Goal: Information Seeking & Learning: Check status

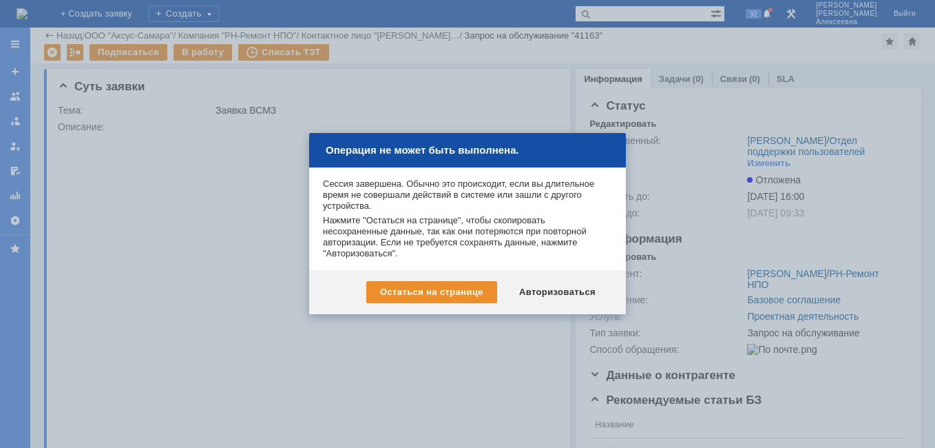
click at [559, 280] on div "Остаться на странице Авторизоваться" at bounding box center [467, 292] width 317 height 44
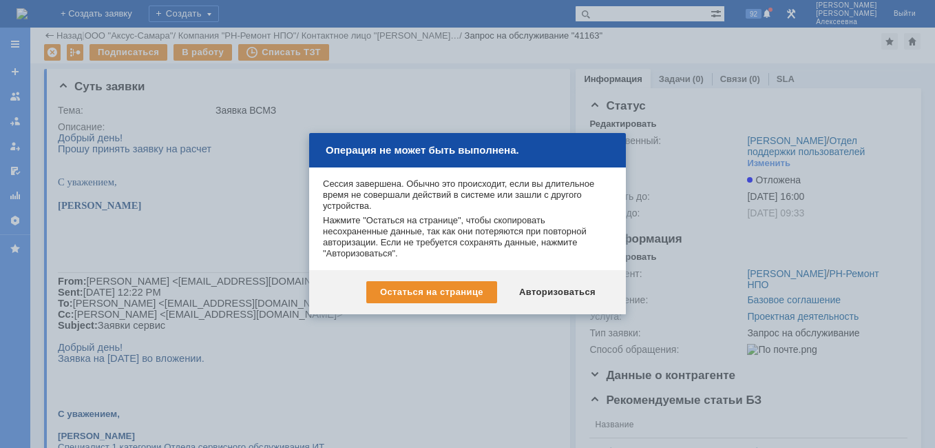
scroll to position [413, 0]
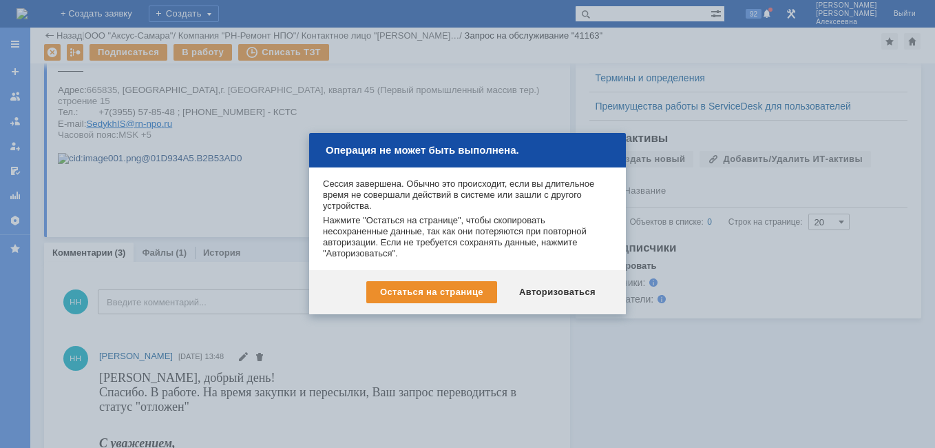
click at [552, 295] on div "Авторизоваться" at bounding box center [558, 292] width 104 height 22
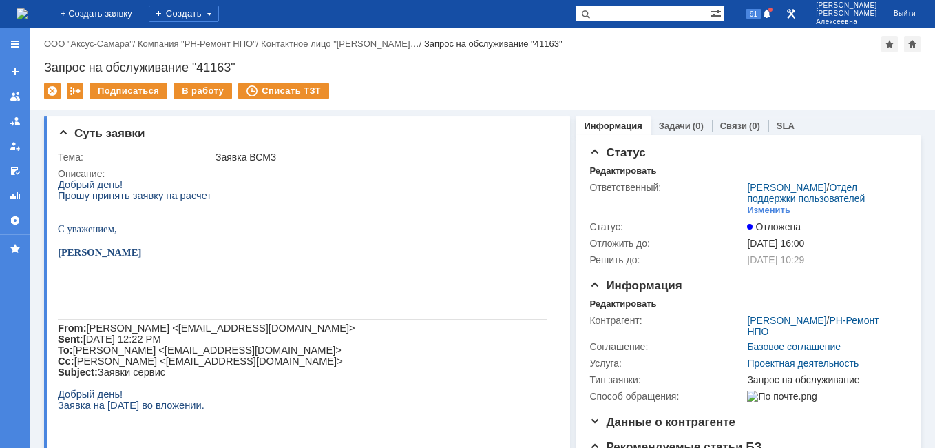
click at [28, 14] on img at bounding box center [22, 13] width 11 height 11
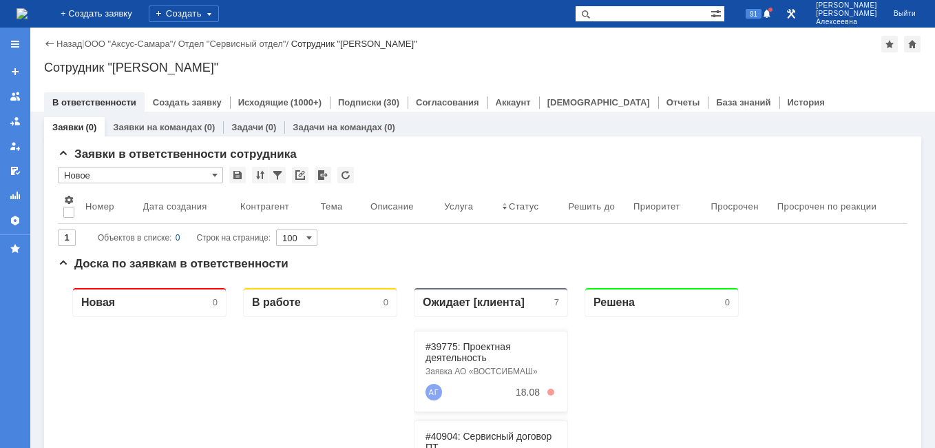
click at [638, 14] on input "text" at bounding box center [643, 14] width 136 height 17
paste input "28552"
type input "28552"
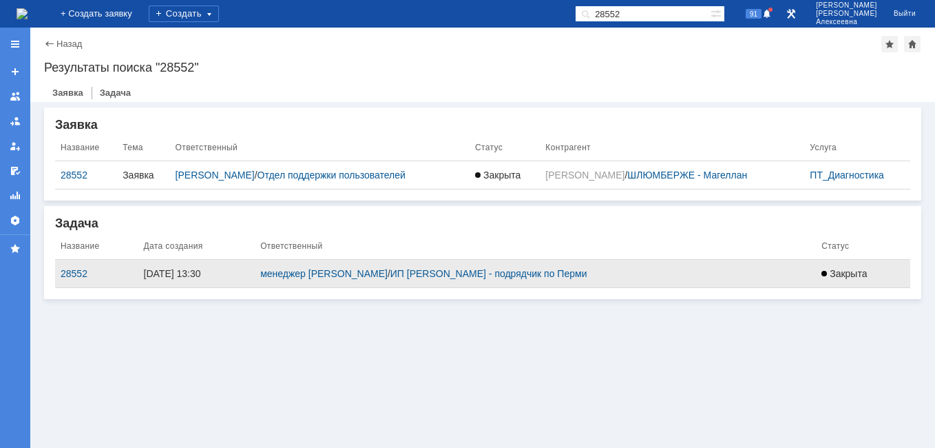
click at [77, 266] on td "28552" at bounding box center [96, 274] width 83 height 28
click at [74, 274] on div "28552" at bounding box center [97, 273] width 72 height 11
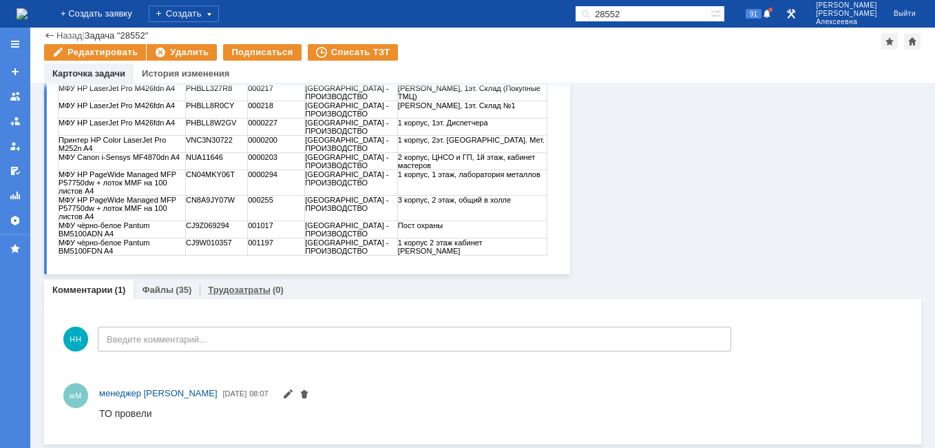
scroll to position [277, 0]
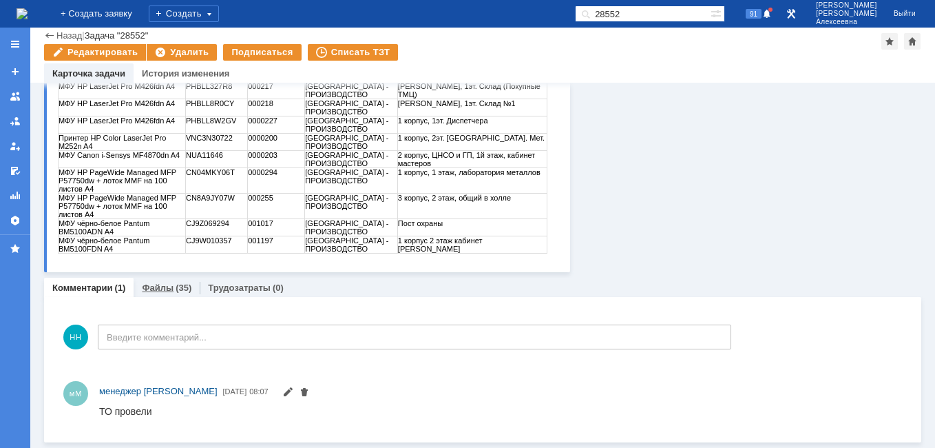
click at [162, 284] on link "Файлы" at bounding box center [158, 287] width 32 height 10
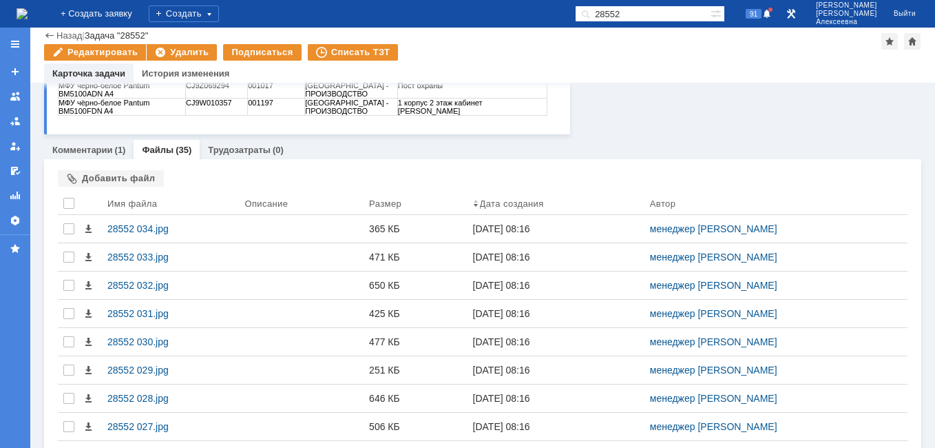
scroll to position [415, 0]
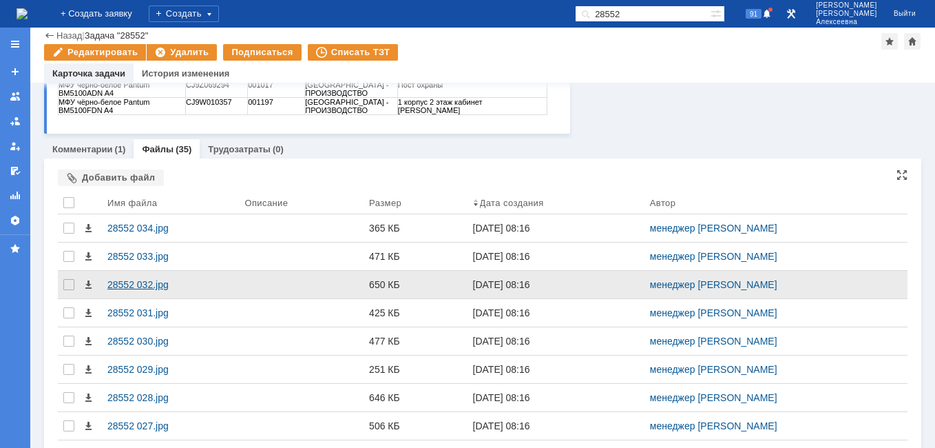
click at [129, 278] on div "28552 032.jpg" at bounding box center [170, 285] width 137 height 28
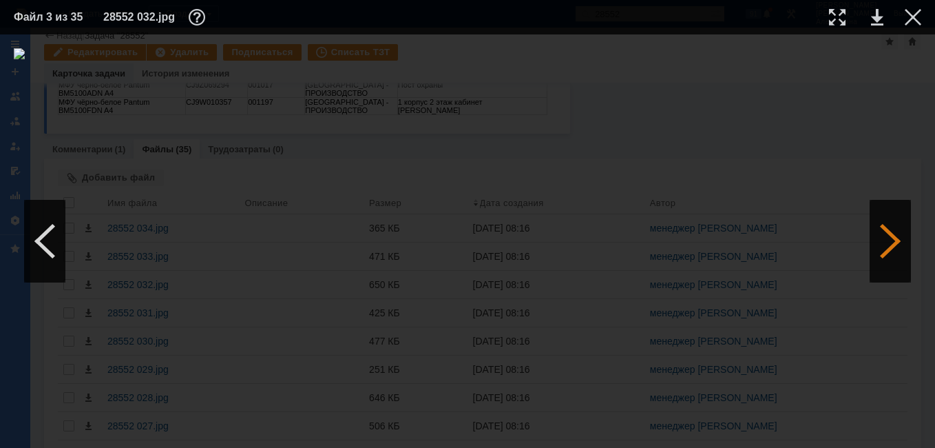
click at [890, 238] on div at bounding box center [890, 241] width 41 height 83
click at [890, 236] on div at bounding box center [890, 241] width 41 height 83
click at [57, 250] on div at bounding box center [44, 241] width 41 height 83
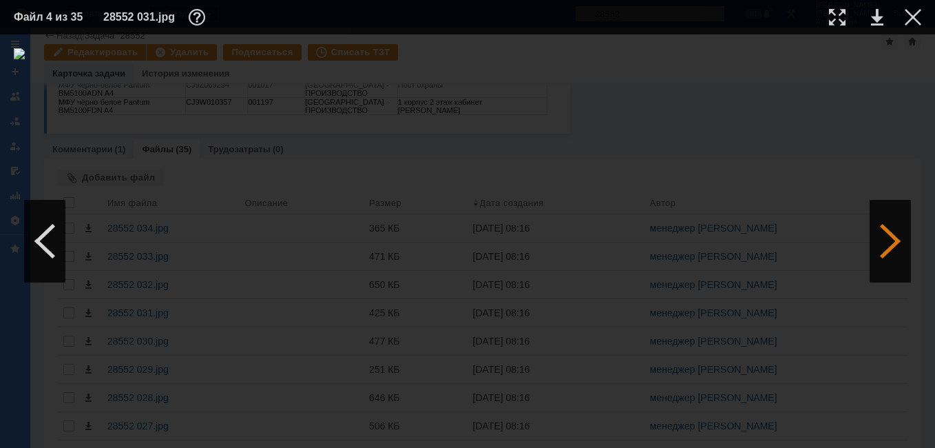
click at [879, 240] on div at bounding box center [890, 241] width 41 height 83
click at [41, 246] on div at bounding box center [44, 241] width 41 height 83
click at [43, 244] on div at bounding box center [44, 241] width 41 height 83
click at [875, 242] on div at bounding box center [890, 241] width 41 height 83
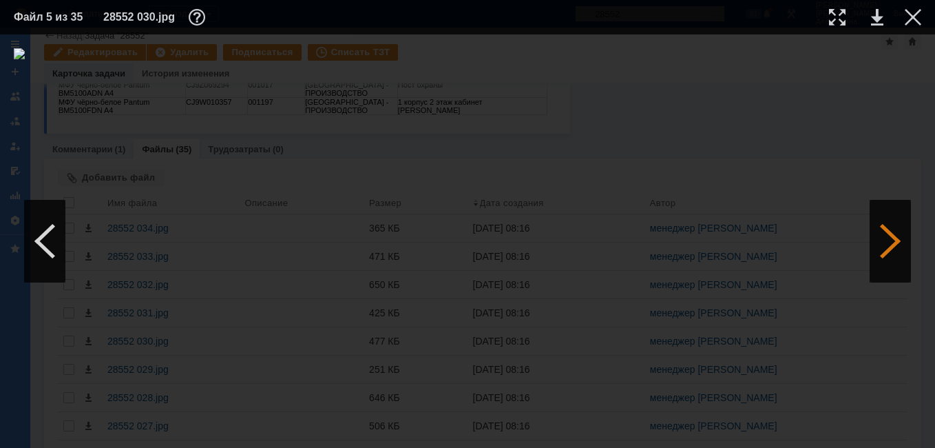
click at [875, 242] on div at bounding box center [890, 241] width 41 height 83
click at [878, 21] on link at bounding box center [877, 17] width 12 height 17
click at [41, 247] on div at bounding box center [44, 241] width 41 height 83
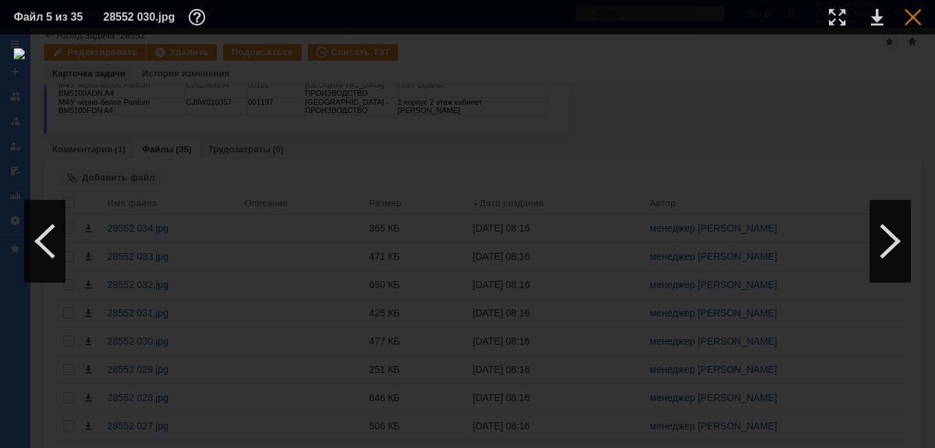
click at [915, 14] on div at bounding box center [913, 17] width 17 height 17
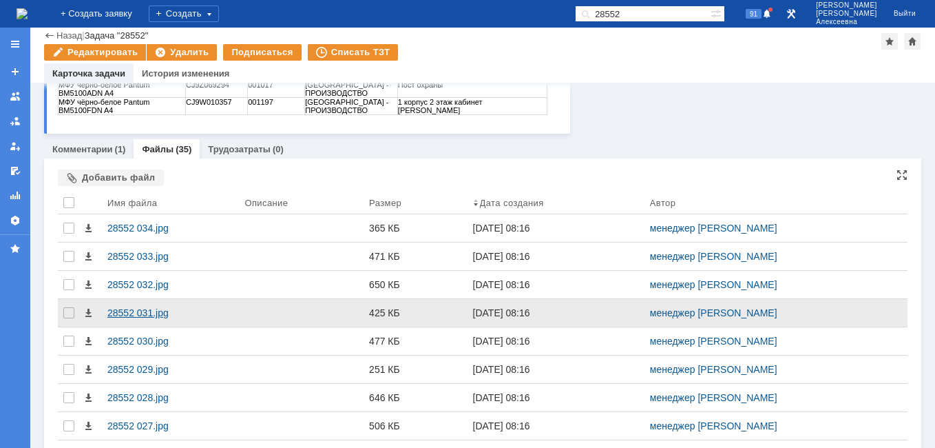
click at [145, 313] on div "28552 031.jpg" at bounding box center [170, 312] width 126 height 11
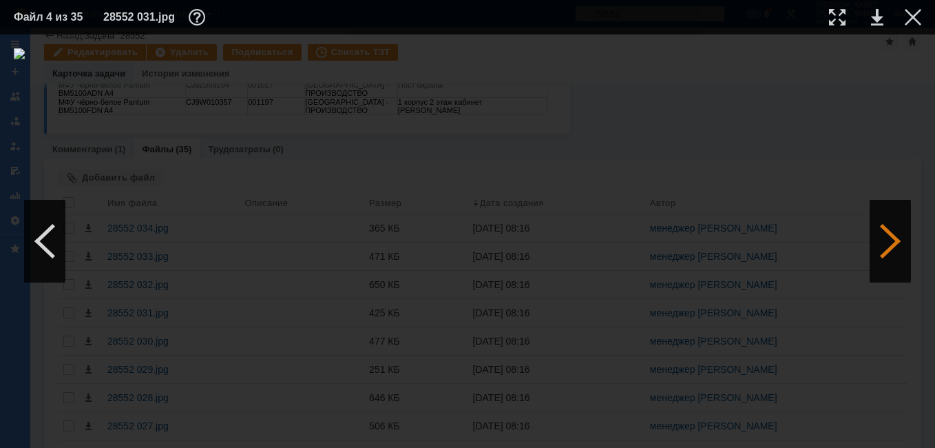
click at [899, 247] on div at bounding box center [890, 241] width 41 height 83
click at [875, 22] on link at bounding box center [877, 17] width 12 height 17
click at [895, 248] on div at bounding box center [890, 241] width 41 height 83
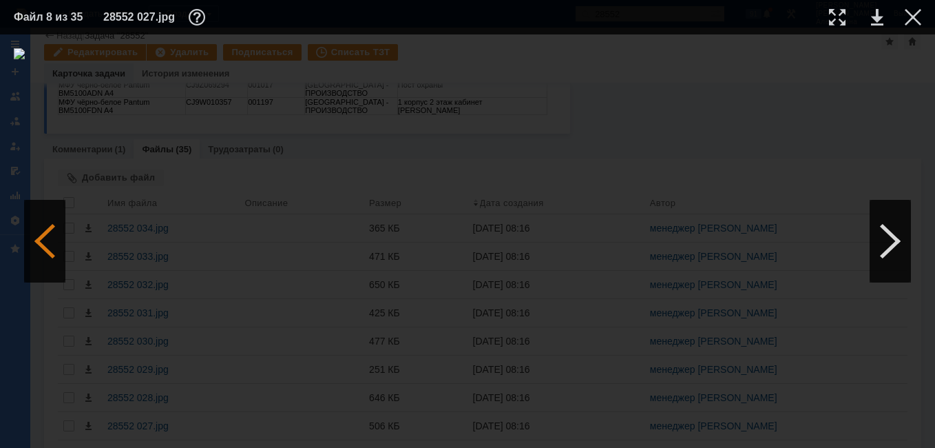
click at [50, 259] on div at bounding box center [44, 241] width 41 height 83
click at [877, 28] on table "Файл 7 из 35 28552 028.jpg" at bounding box center [467, 17] width 935 height 34
click at [879, 15] on link at bounding box center [877, 17] width 12 height 17
click at [904, 242] on div at bounding box center [890, 241] width 41 height 83
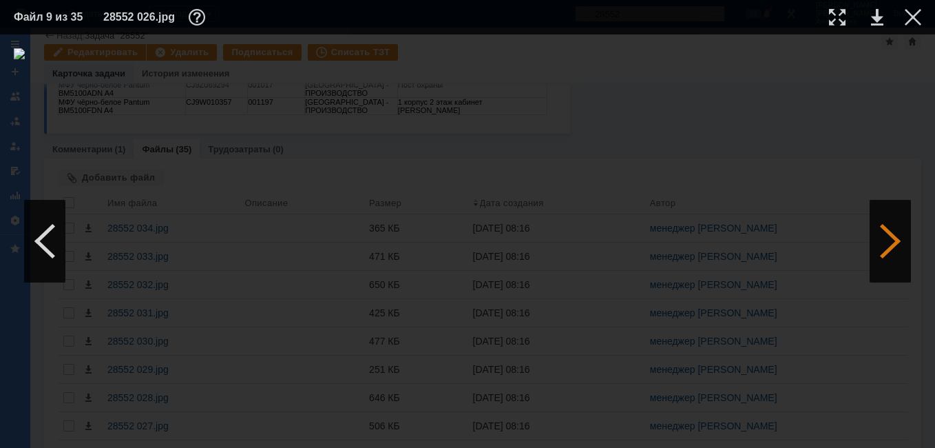
click at [904, 242] on div at bounding box center [890, 241] width 41 height 83
click at [875, 20] on link at bounding box center [877, 17] width 12 height 17
click at [50, 236] on div at bounding box center [44, 241] width 41 height 83
click at [890, 238] on div at bounding box center [890, 241] width 41 height 83
click at [878, 19] on link at bounding box center [877, 17] width 12 height 17
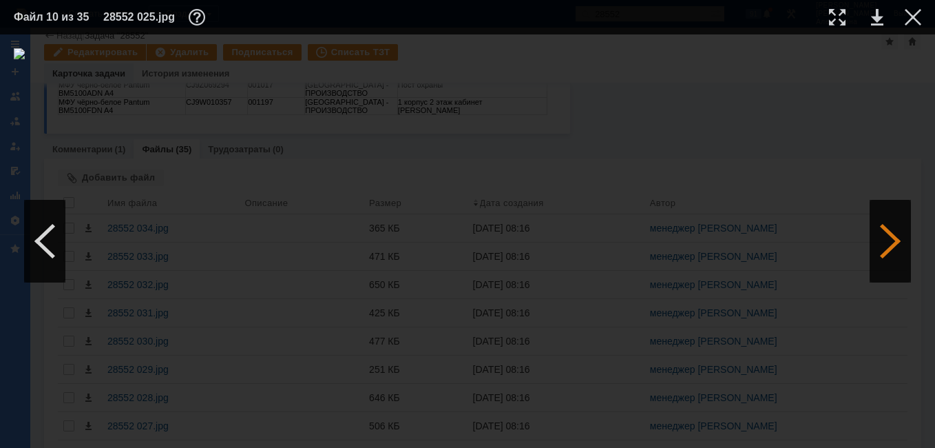
click at [882, 234] on div at bounding box center [890, 241] width 41 height 83
click at [881, 21] on link at bounding box center [877, 17] width 12 height 17
drag, startPoint x: 911, startPoint y: 12, endPoint x: 897, endPoint y: 14, distance: 13.8
click at [911, 12] on div at bounding box center [913, 17] width 17 height 17
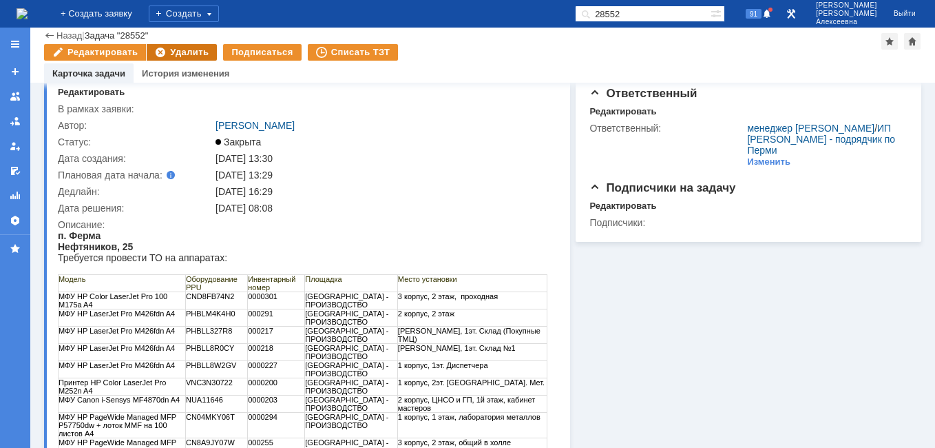
scroll to position [0, 0]
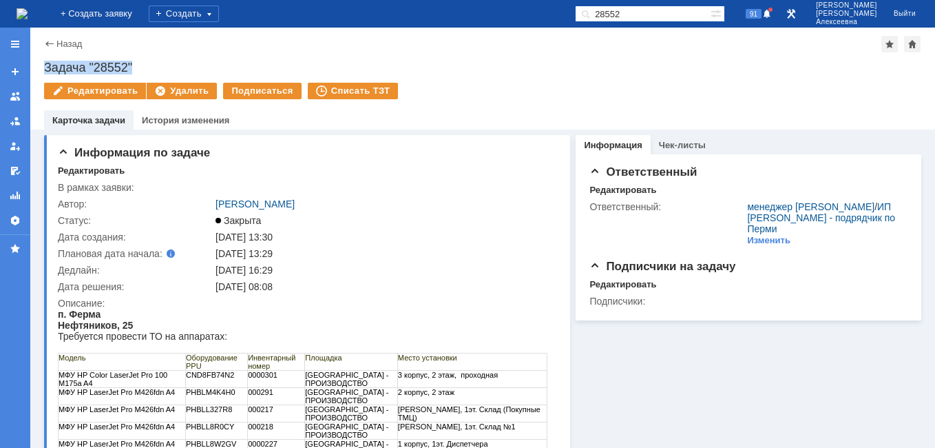
drag, startPoint x: 137, startPoint y: 57, endPoint x: 43, endPoint y: 70, distance: 94.6
click at [43, 70] on div "Назад | Задача "28552" Задача "28552" Редактировать Удалить Подписаться Списать…" at bounding box center [482, 79] width 905 height 102
copy div "Задача "28552""
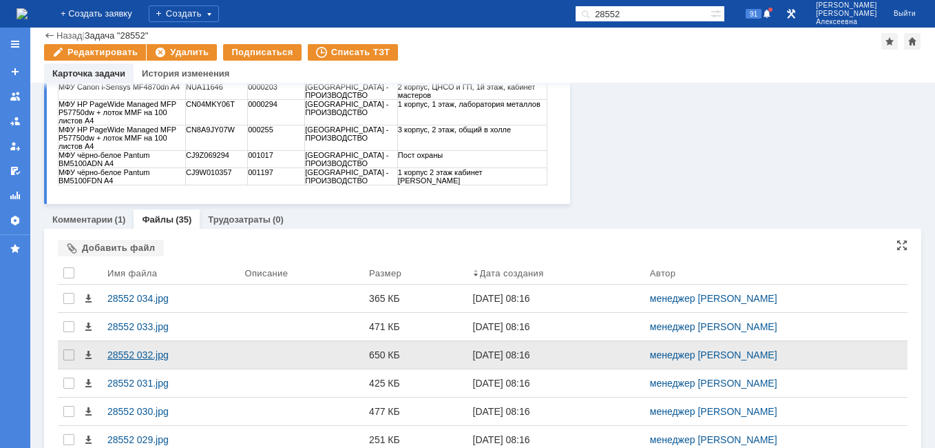
scroll to position [482, 0]
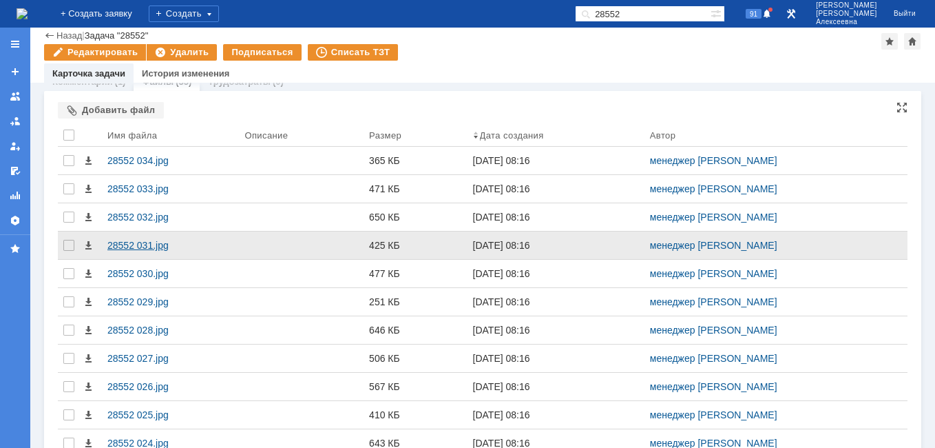
click at [140, 239] on div "28552 031.jpg" at bounding box center [170, 245] width 137 height 28
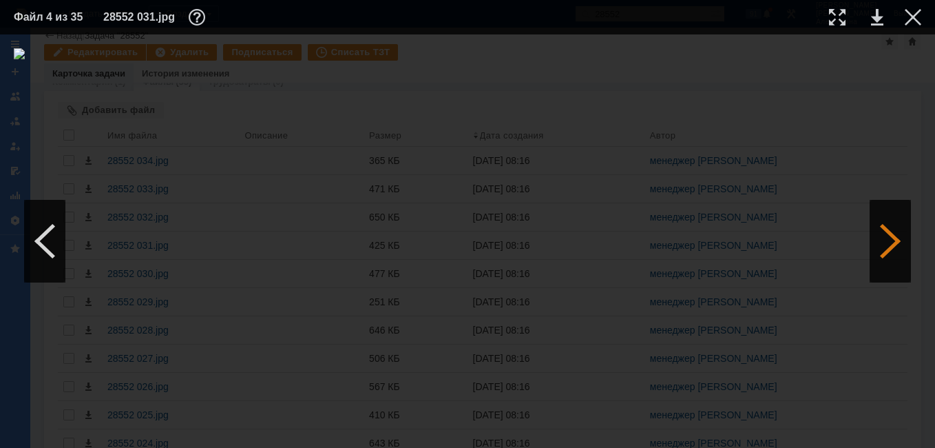
click at [885, 238] on div at bounding box center [890, 241] width 41 height 83
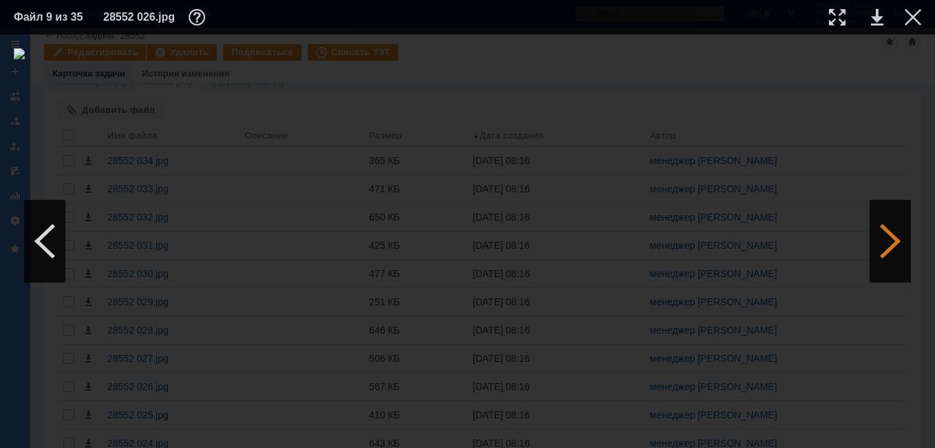
click at [885, 238] on div at bounding box center [890, 241] width 41 height 83
click at [881, 15] on link at bounding box center [877, 17] width 12 height 17
drag, startPoint x: 918, startPoint y: 14, endPoint x: 889, endPoint y: 39, distance: 38.5
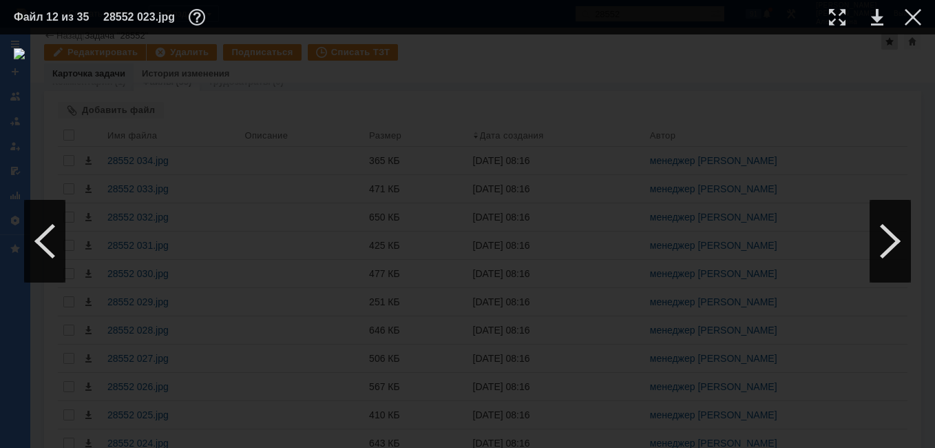
click at [917, 14] on div at bounding box center [913, 17] width 17 height 17
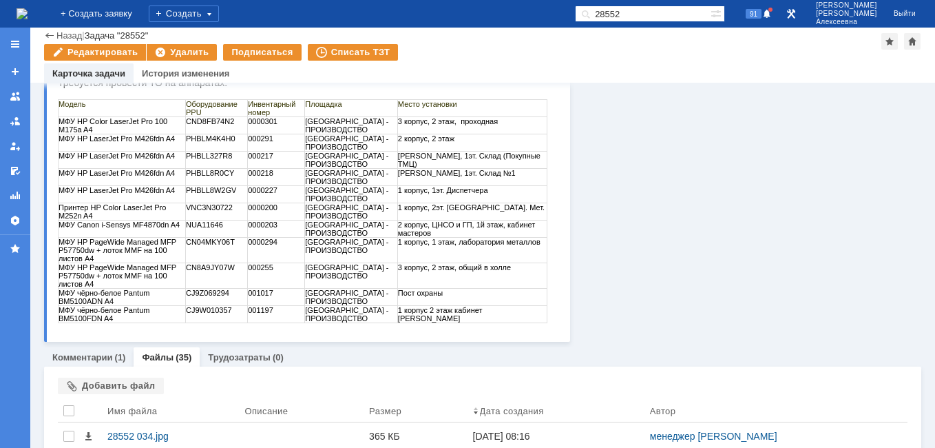
scroll to position [0, 0]
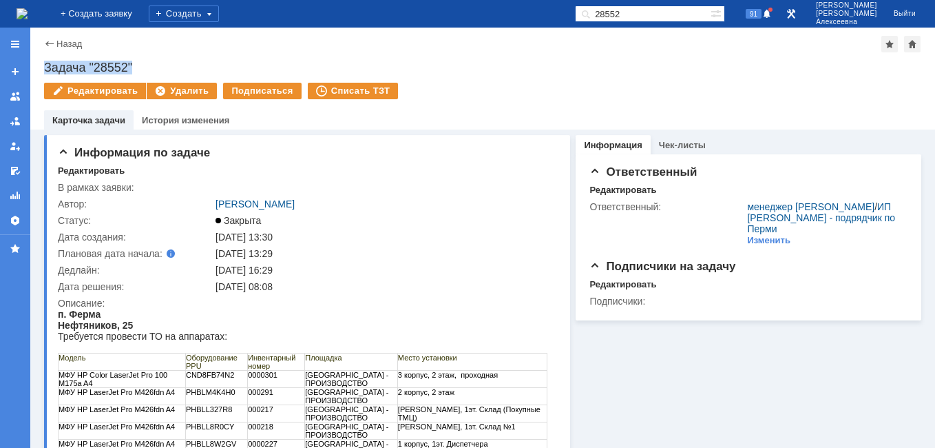
drag, startPoint x: 137, startPoint y: 60, endPoint x: 46, endPoint y: 70, distance: 91.4
click at [46, 70] on div "Назад | Задача "28552" Задача "28552" Редактировать Удалить Подписаться Списать…" at bounding box center [482, 79] width 905 height 102
copy div "Задача "28552""
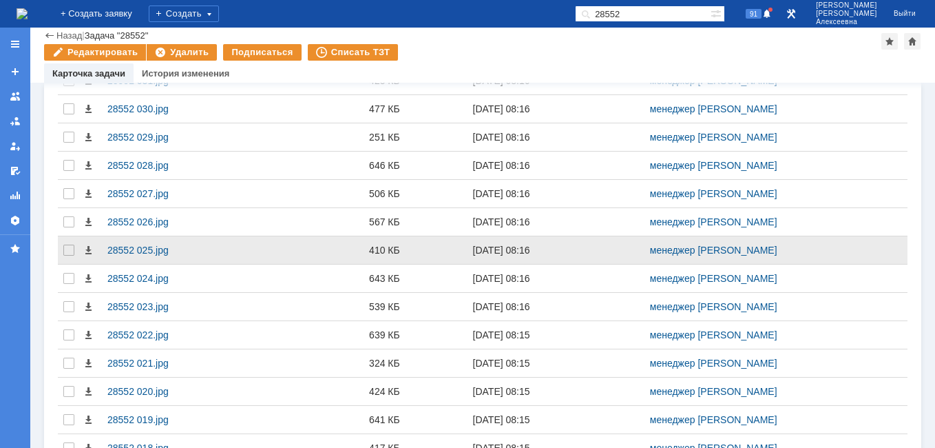
scroll to position [785, 0]
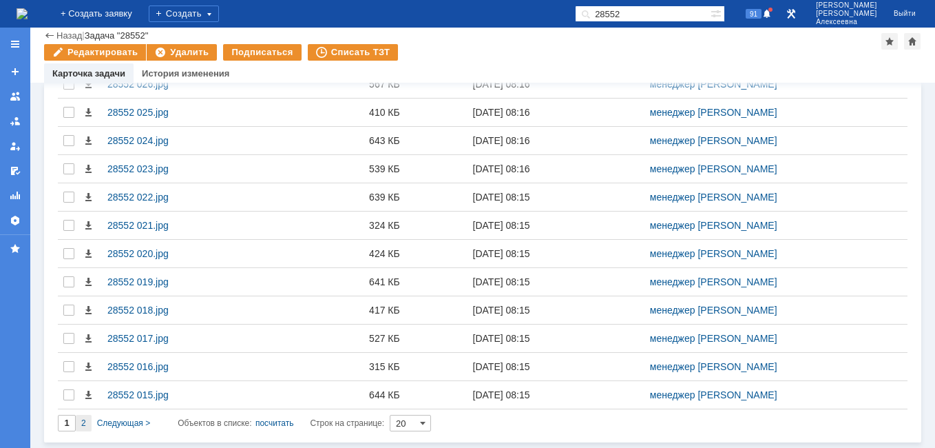
click at [83, 426] on span "2" at bounding box center [83, 423] width 5 height 10
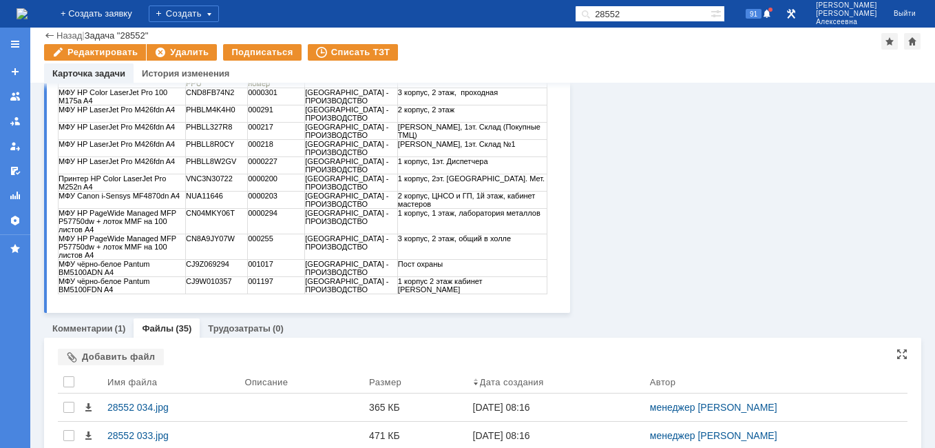
type input "2"
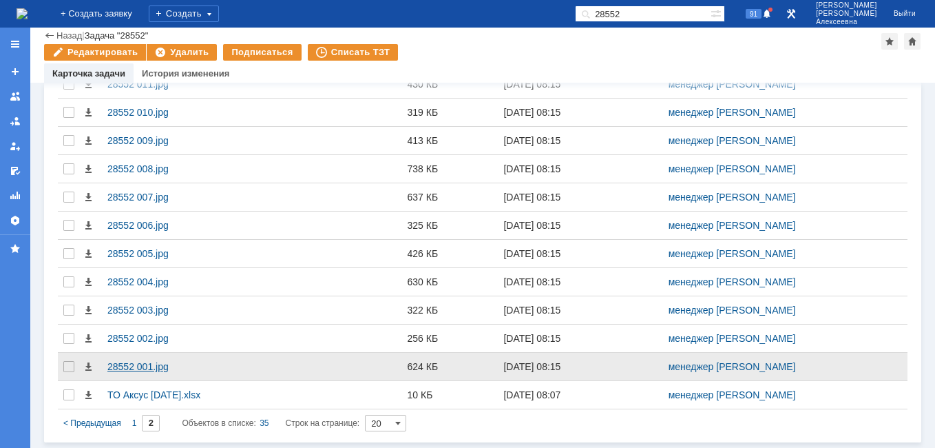
scroll to position [644, 0]
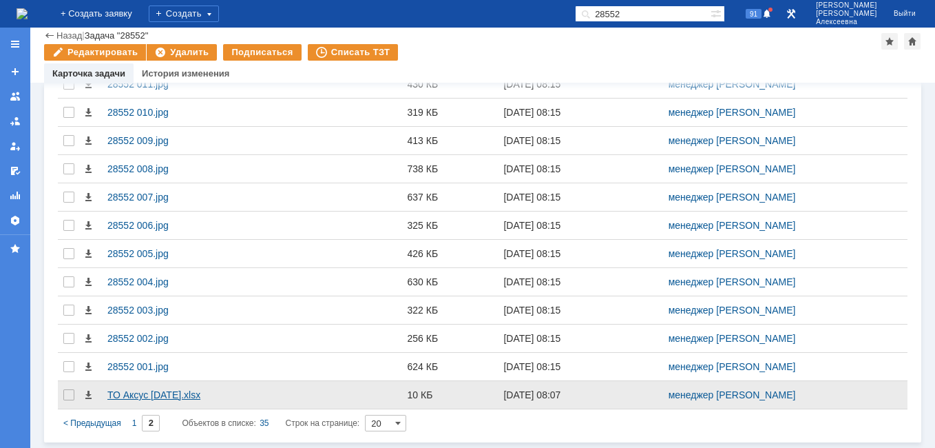
click at [138, 394] on div "ТО Аксус [DATE].xlsx" at bounding box center [194, 394] width 174 height 11
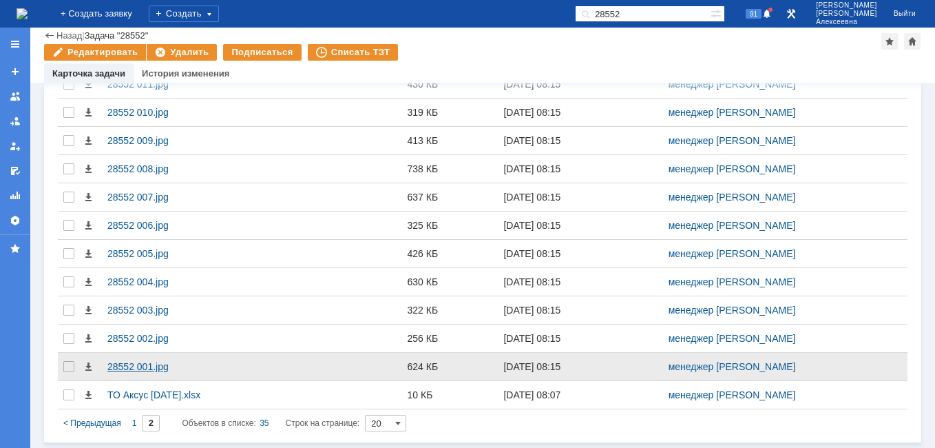
click at [141, 366] on div "28552 001.jpg" at bounding box center [194, 366] width 174 height 11
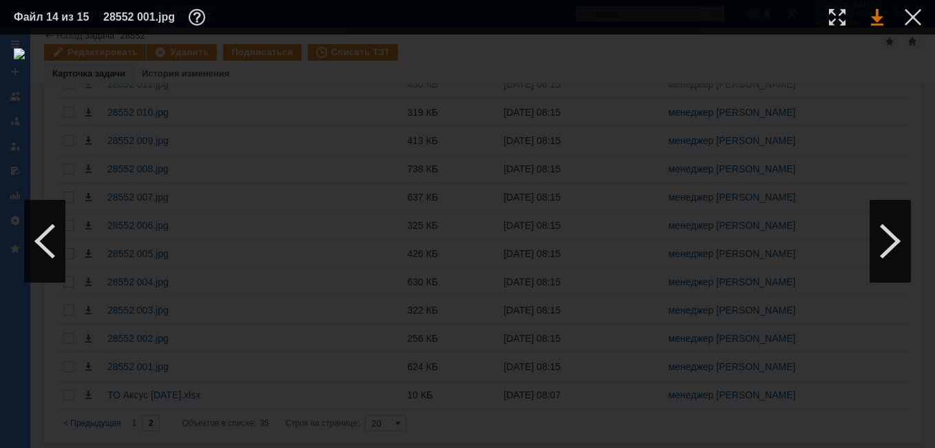
click at [874, 21] on link at bounding box center [877, 17] width 12 height 17
click at [912, 17] on div at bounding box center [913, 17] width 17 height 17
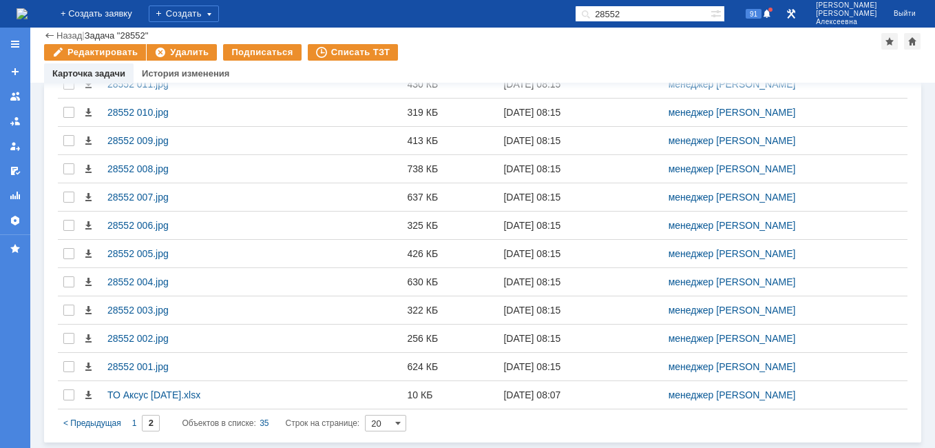
drag, startPoint x: 676, startPoint y: 8, endPoint x: 549, endPoint y: 31, distance: 128.7
click at [549, 31] on div "На домашнюю + Создать заявку Создать 28552 91 [PERSON_NAME] Выйти Меню Создать …" at bounding box center [467, 224] width 935 height 448
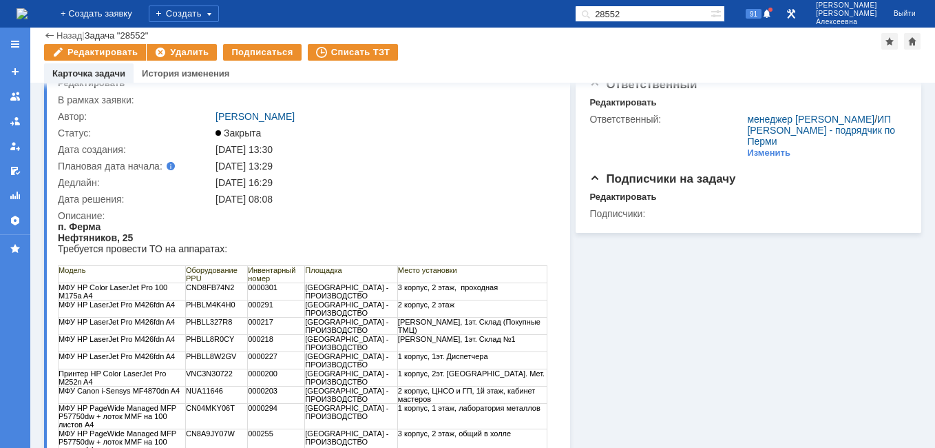
scroll to position [0, 0]
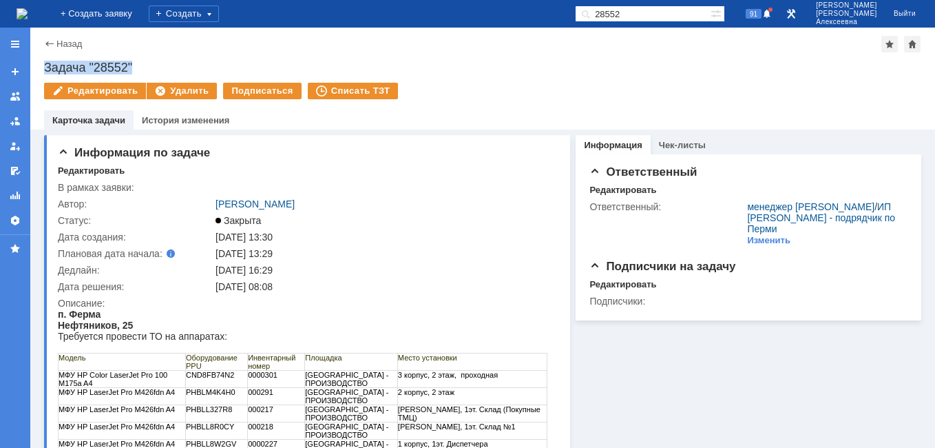
drag, startPoint x: 149, startPoint y: 61, endPoint x: 43, endPoint y: 73, distance: 106.7
click at [43, 73] on div "Назад | Задача "28552" Задача "28552" Редактировать Удалить Подписаться Списать…" at bounding box center [482, 79] width 905 height 102
copy div "Задача "28552""
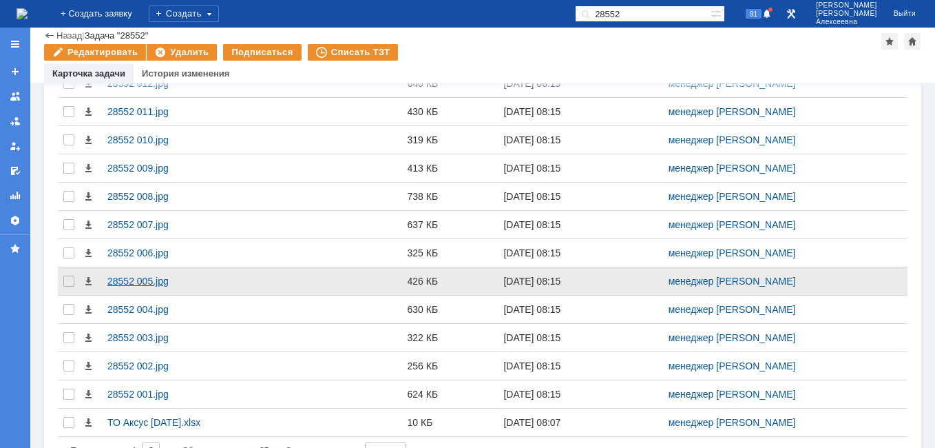
scroll to position [644, 0]
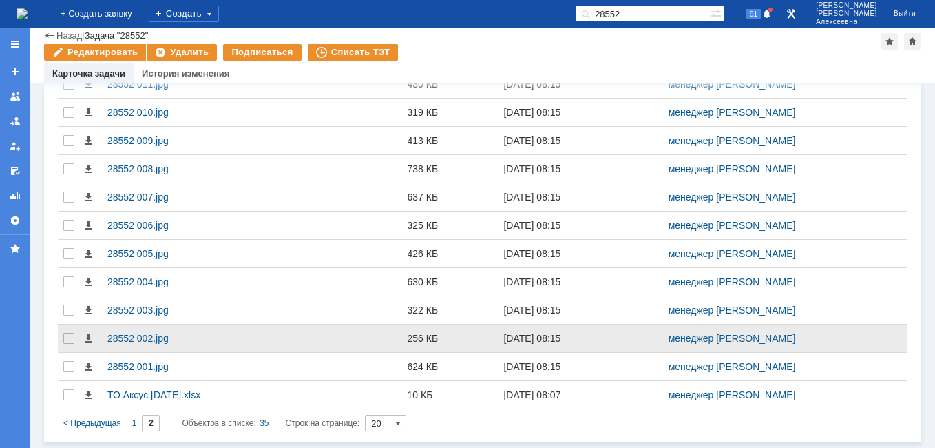
click at [134, 335] on div "28552 002.jpg" at bounding box center [194, 338] width 174 height 11
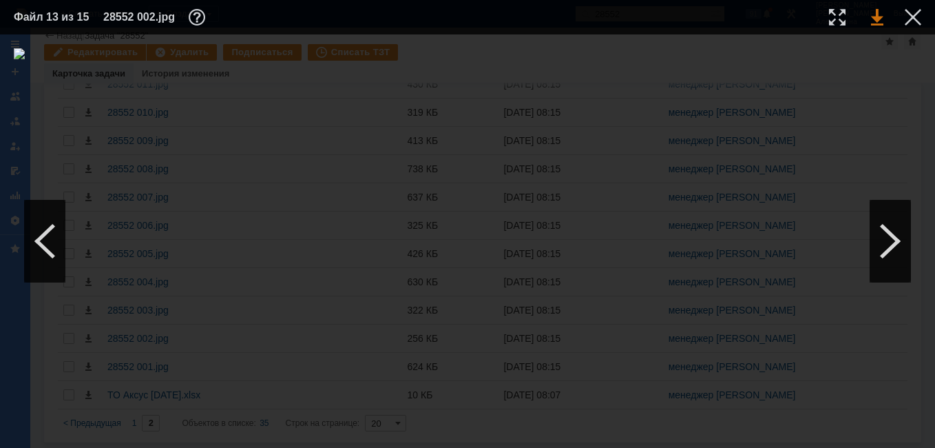
click at [879, 18] on link at bounding box center [877, 17] width 12 height 17
click at [43, 248] on div at bounding box center [44, 241] width 41 height 83
click at [43, 249] on div at bounding box center [44, 241] width 41 height 83
click at [881, 12] on link at bounding box center [877, 17] width 12 height 17
click at [42, 239] on div at bounding box center [44, 241] width 41 height 83
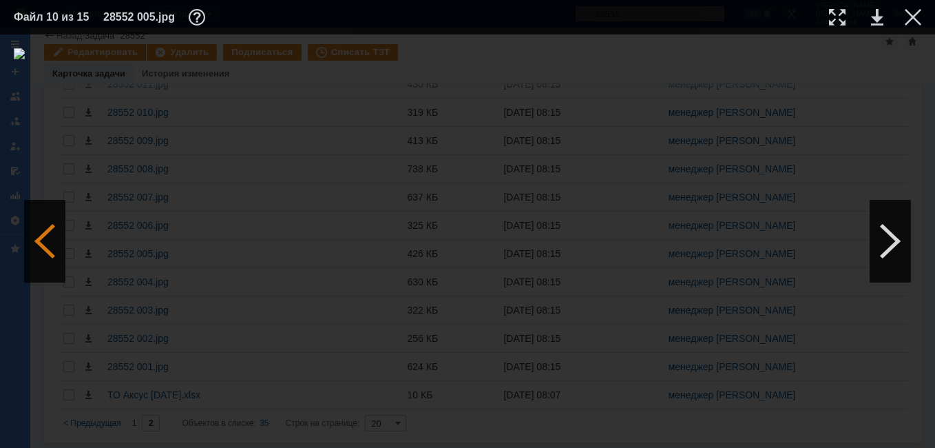
click at [42, 238] on div at bounding box center [44, 241] width 41 height 83
click at [879, 17] on link at bounding box center [877, 17] width 12 height 17
click at [910, 17] on div at bounding box center [913, 17] width 17 height 17
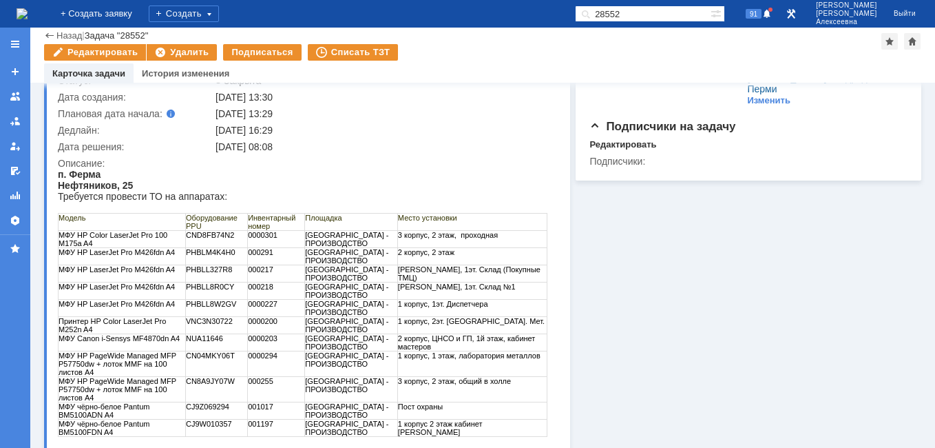
scroll to position [0, 0]
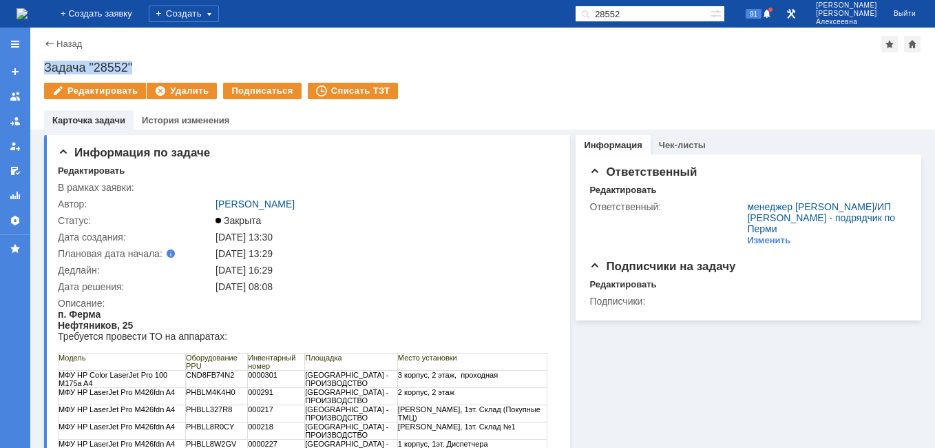
drag, startPoint x: 147, startPoint y: 63, endPoint x: 41, endPoint y: 58, distance: 105.5
click at [41, 58] on div "Назад | Задача "28552" Задача "28552" Редактировать Удалить Подписаться Списать…" at bounding box center [482, 79] width 905 height 102
copy div "Задача "28552""
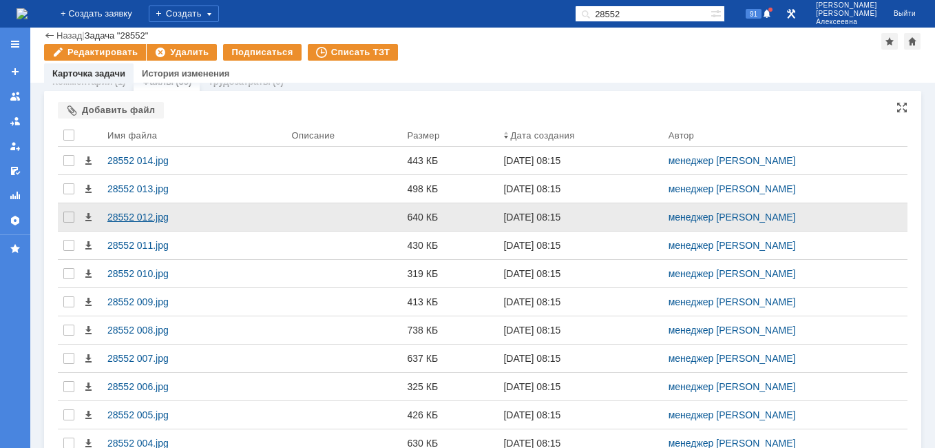
scroll to position [644, 0]
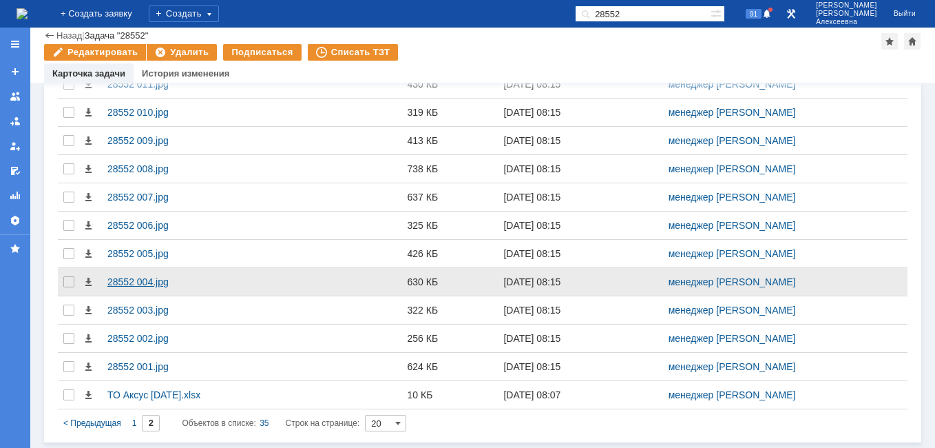
click at [126, 285] on div "28552 004.jpg" at bounding box center [194, 281] width 174 height 11
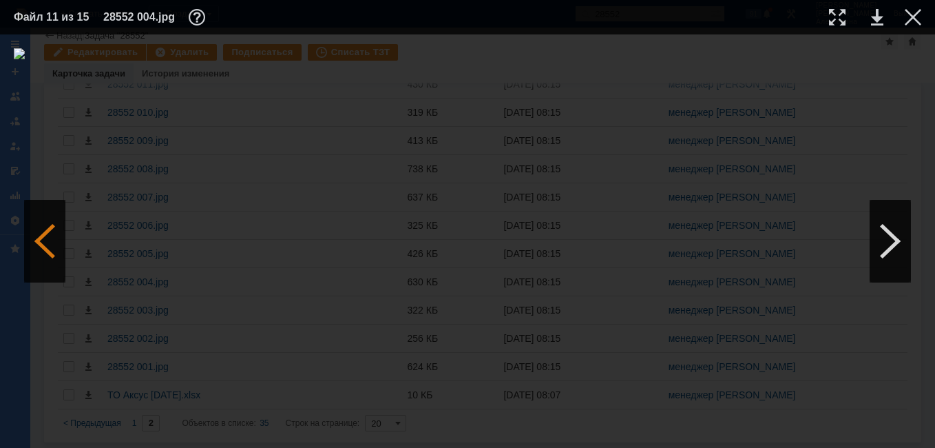
click at [34, 243] on div at bounding box center [44, 241] width 41 height 83
click at [879, 19] on link at bounding box center [877, 17] width 12 height 17
click at [50, 239] on div at bounding box center [44, 241] width 41 height 83
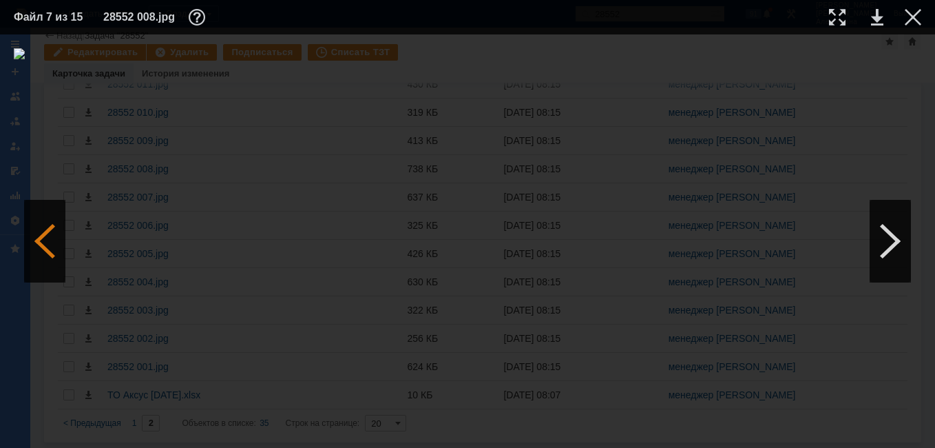
click at [50, 239] on div at bounding box center [44, 241] width 41 height 83
click at [881, 19] on link at bounding box center [877, 17] width 12 height 17
click at [44, 241] on div at bounding box center [44, 241] width 41 height 83
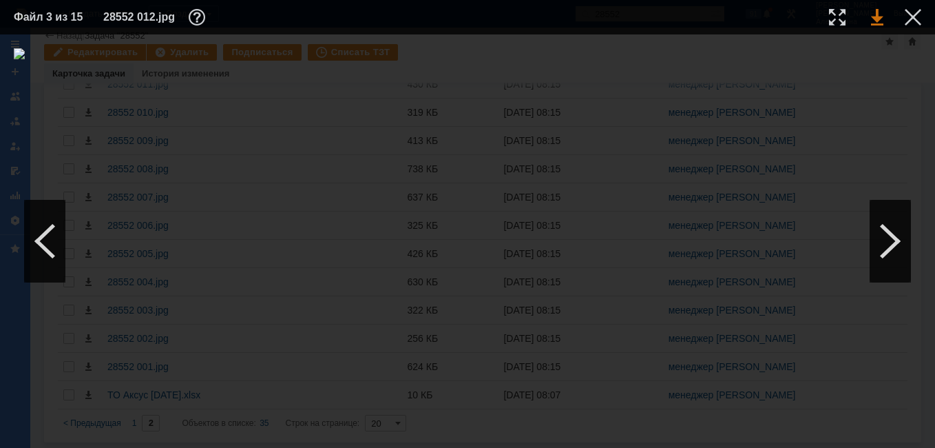
click at [879, 17] on link at bounding box center [877, 17] width 12 height 17
click at [43, 236] on div at bounding box center [44, 241] width 41 height 83
click at [875, 20] on link at bounding box center [877, 17] width 12 height 17
click at [43, 237] on div at bounding box center [44, 241] width 41 height 83
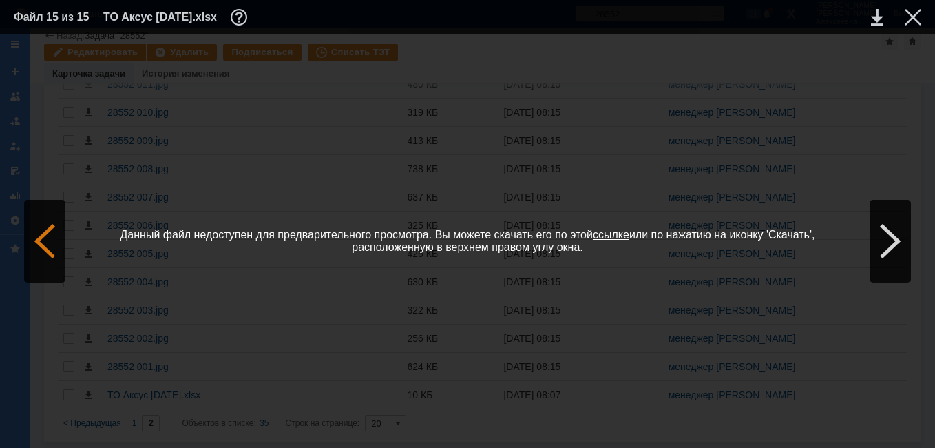
click at [40, 240] on div at bounding box center [44, 241] width 41 height 83
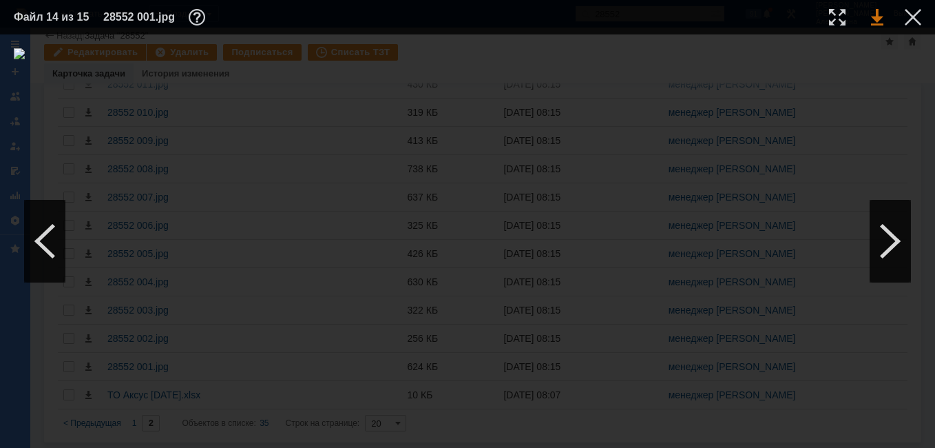
click at [878, 21] on link at bounding box center [877, 17] width 12 height 17
click at [52, 237] on div at bounding box center [44, 241] width 41 height 83
click at [888, 228] on div at bounding box center [890, 241] width 41 height 83
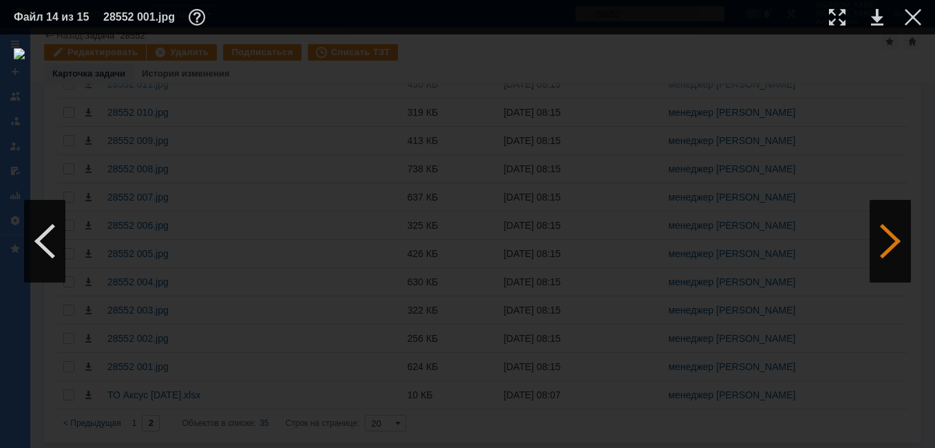
click at [888, 228] on div at bounding box center [890, 241] width 41 height 83
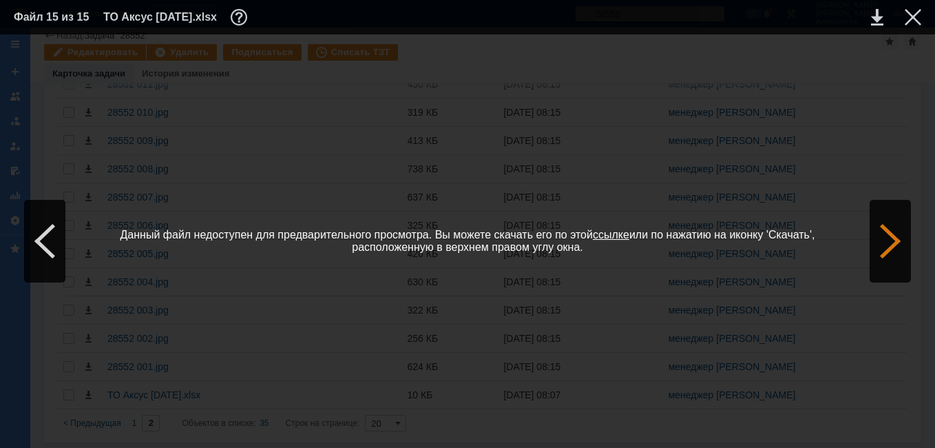
click at [882, 234] on div at bounding box center [890, 241] width 41 height 83
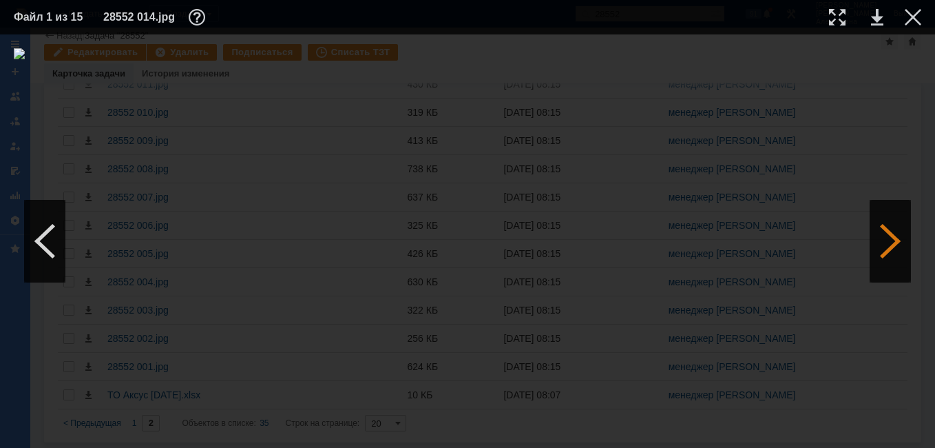
click at [882, 234] on div at bounding box center [890, 241] width 41 height 83
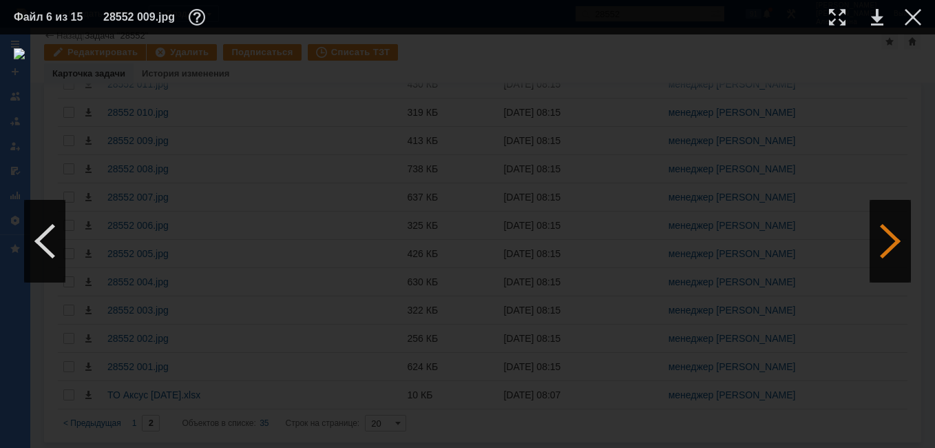
click at [882, 234] on div at bounding box center [890, 241] width 41 height 83
click at [882, 233] on div at bounding box center [890, 241] width 41 height 83
click at [50, 240] on div at bounding box center [44, 241] width 41 height 83
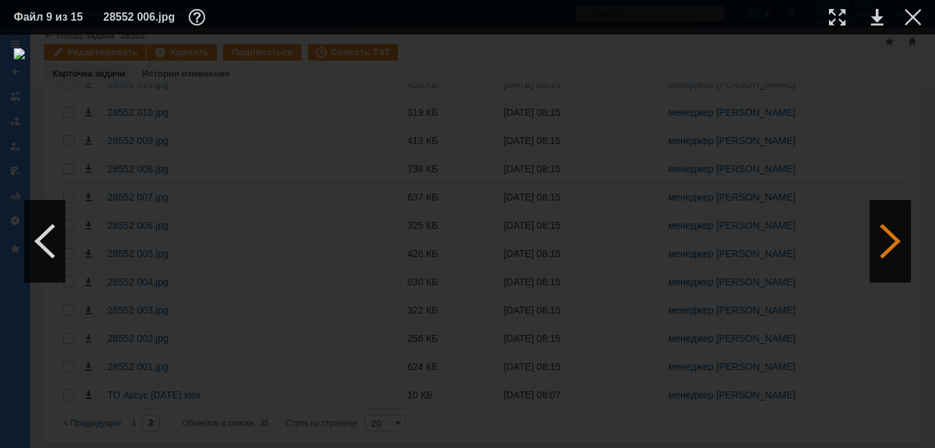
click at [882, 242] on div at bounding box center [890, 241] width 41 height 83
click at [882, 241] on div at bounding box center [890, 241] width 41 height 83
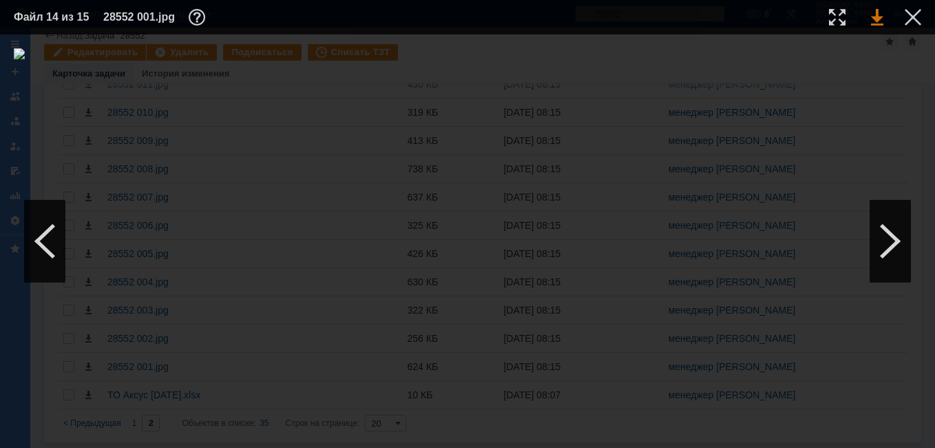
click at [880, 16] on link at bounding box center [877, 17] width 12 height 17
click at [884, 245] on div at bounding box center [890, 241] width 41 height 83
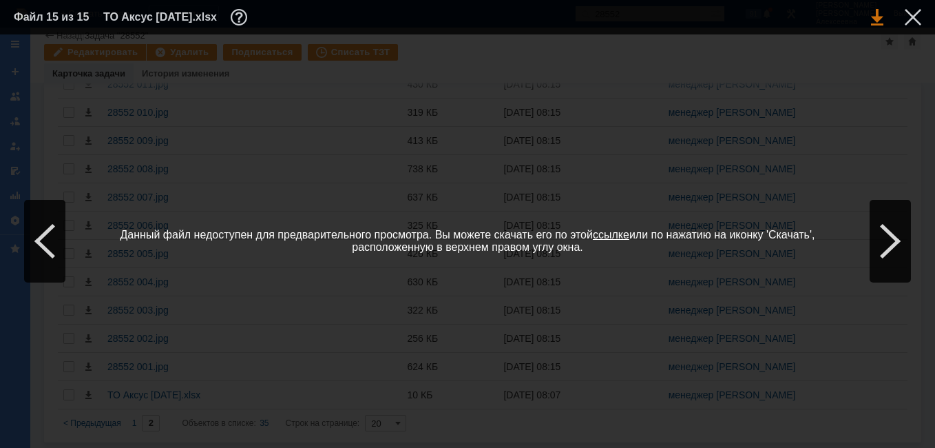
click at [878, 15] on link at bounding box center [877, 17] width 12 height 17
click at [916, 14] on div at bounding box center [913, 17] width 17 height 17
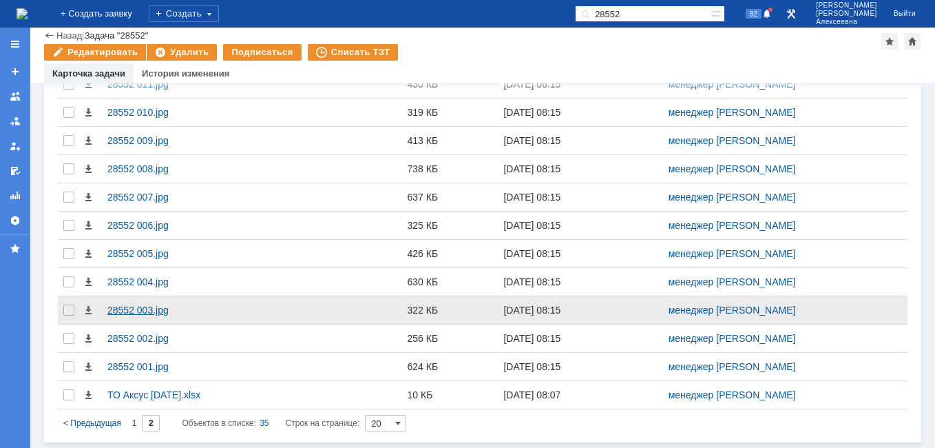
click at [126, 309] on div "28552 003.jpg" at bounding box center [194, 309] width 174 height 11
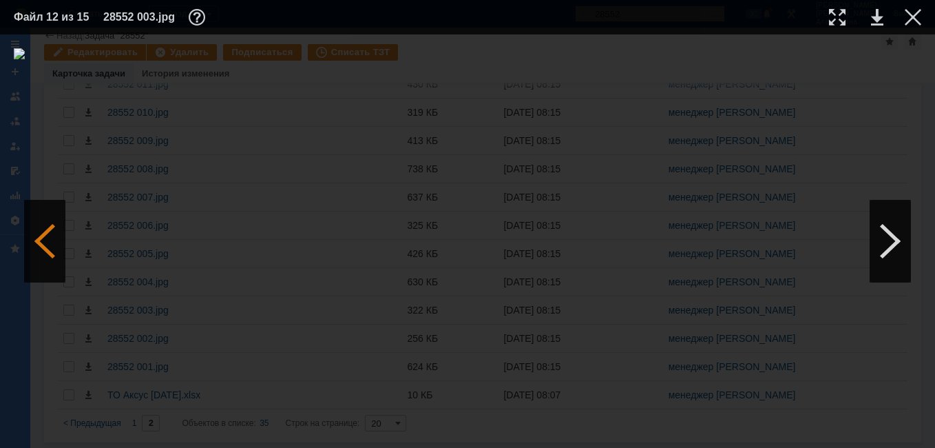
click at [54, 249] on div at bounding box center [44, 241] width 41 height 83
click at [48, 243] on div at bounding box center [44, 241] width 41 height 83
click at [882, 244] on div at bounding box center [890, 241] width 41 height 83
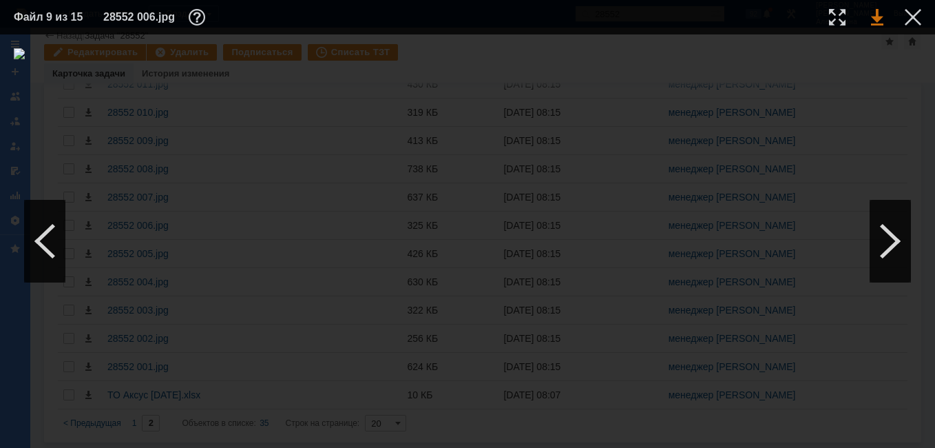
click at [878, 20] on link at bounding box center [877, 17] width 12 height 17
click at [53, 233] on div at bounding box center [44, 241] width 41 height 83
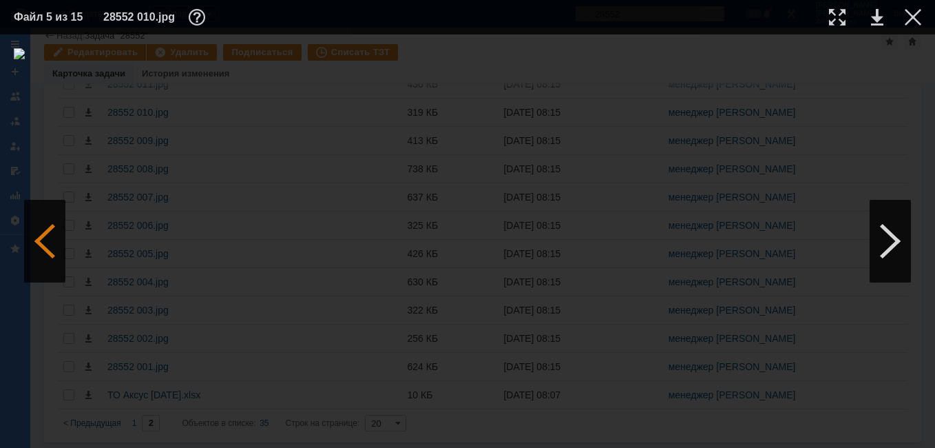
click at [53, 233] on div at bounding box center [44, 241] width 41 height 83
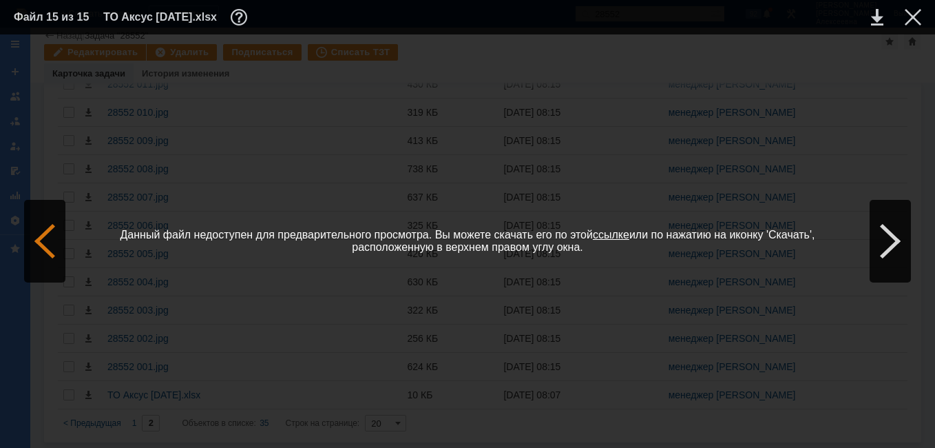
click at [53, 233] on div at bounding box center [44, 241] width 41 height 83
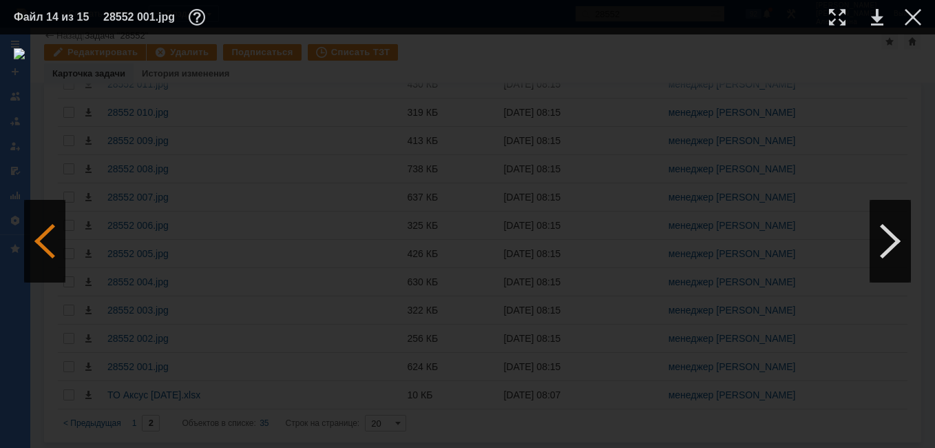
click at [53, 233] on div at bounding box center [44, 241] width 41 height 83
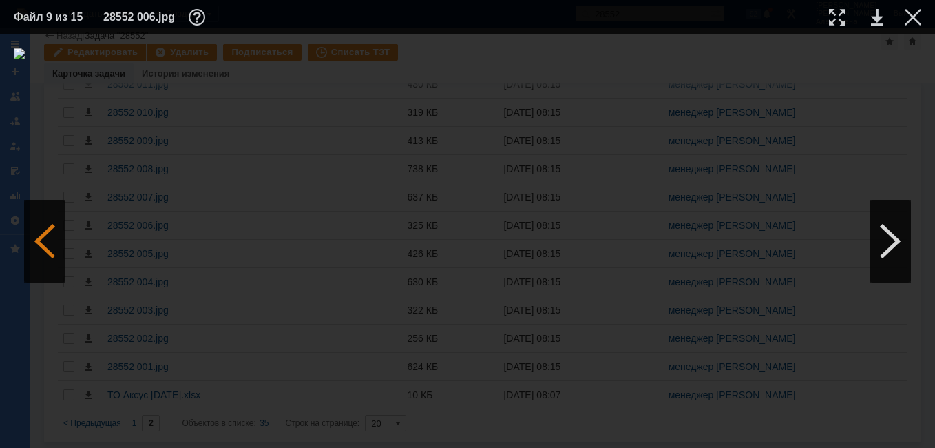
click at [53, 233] on div at bounding box center [44, 241] width 41 height 83
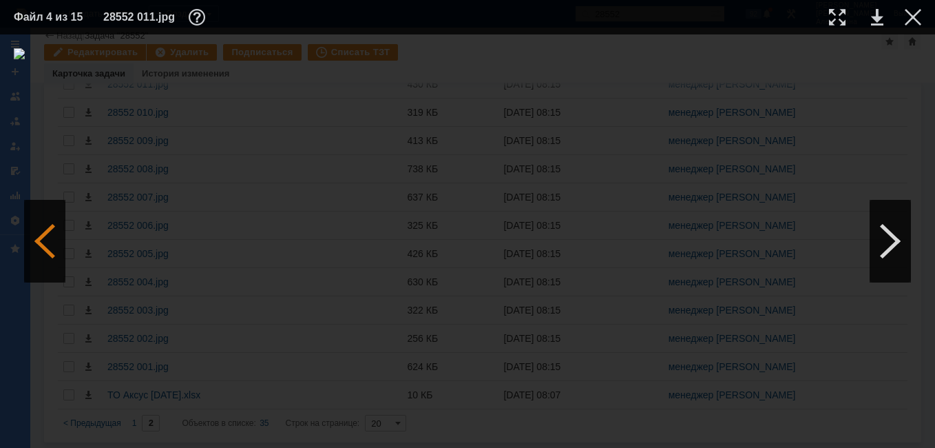
click at [53, 233] on div at bounding box center [44, 241] width 41 height 83
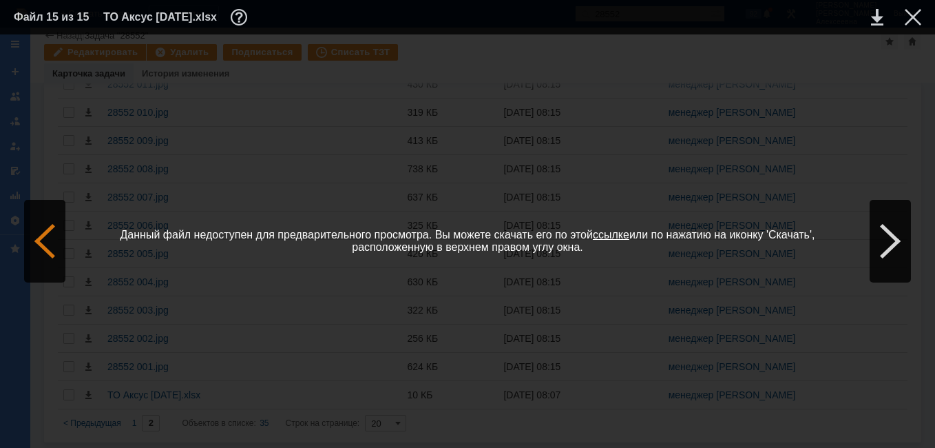
click at [53, 233] on div at bounding box center [44, 241] width 41 height 83
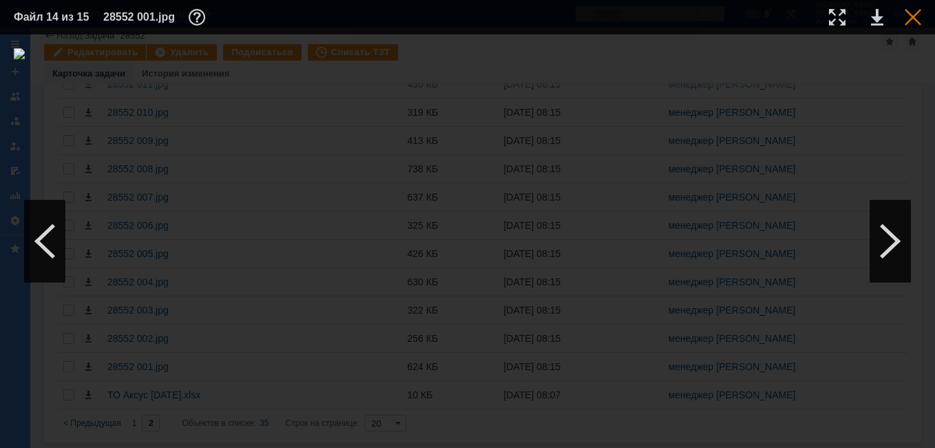
click at [906, 25] on div at bounding box center [913, 17] width 17 height 17
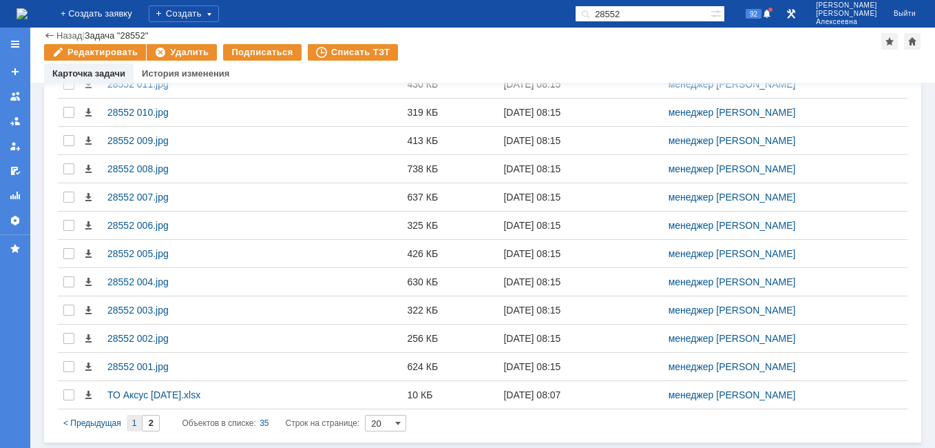
click at [132, 425] on span "1" at bounding box center [134, 423] width 5 height 10
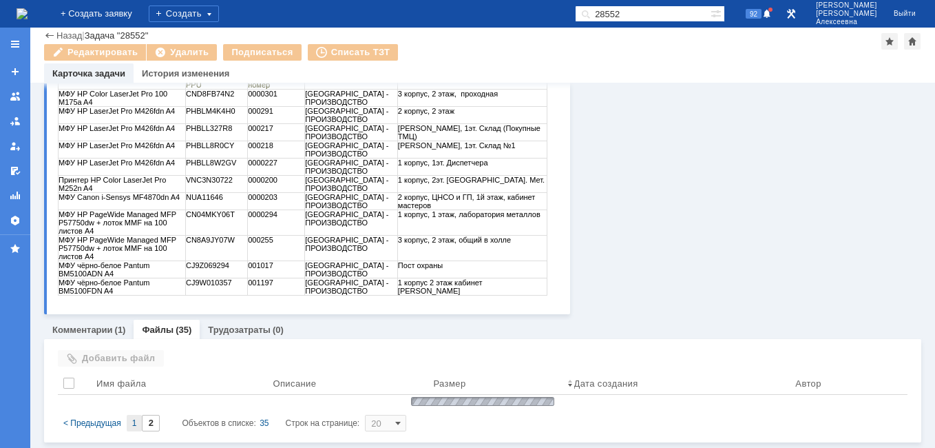
type input "1"
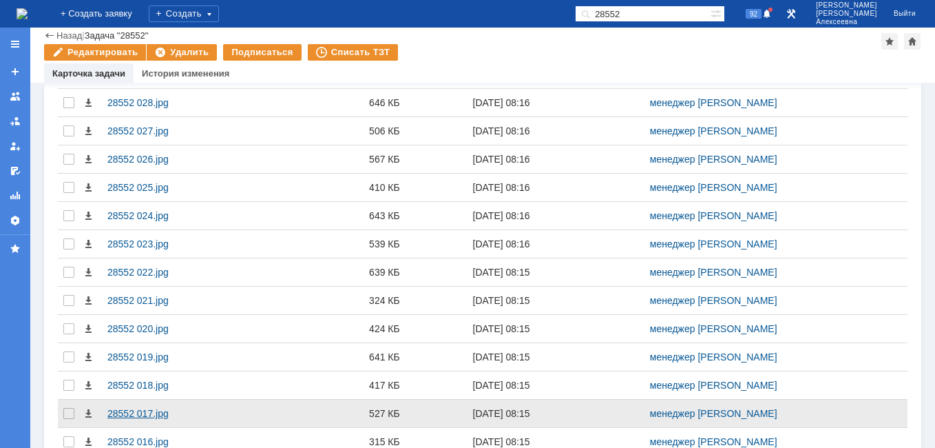
scroll to position [785, 0]
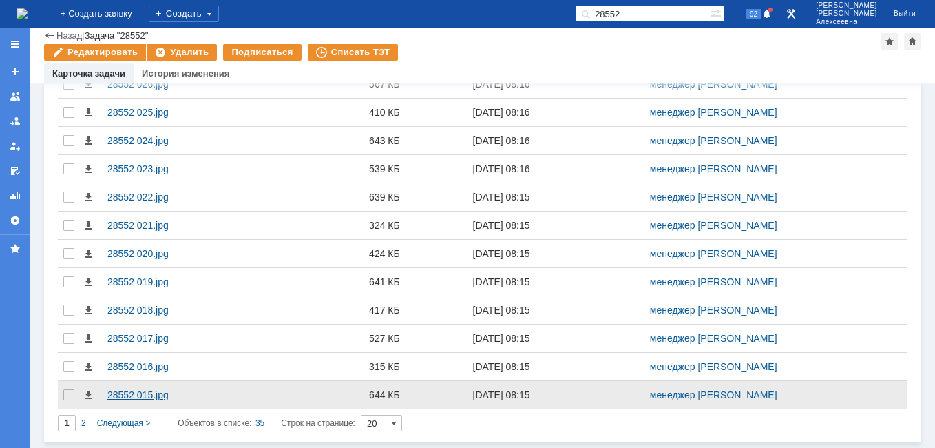
click at [114, 398] on div "28552 015.jpg" at bounding box center [170, 394] width 126 height 11
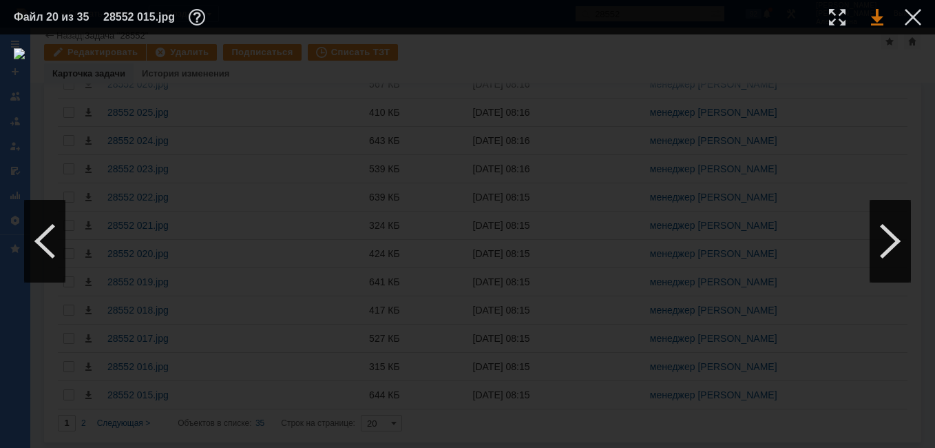
click at [879, 17] on link at bounding box center [877, 17] width 12 height 17
click at [50, 239] on div at bounding box center [44, 241] width 41 height 83
click at [877, 19] on link at bounding box center [877, 17] width 12 height 17
click at [893, 237] on div at bounding box center [890, 241] width 41 height 83
click at [53, 238] on div at bounding box center [44, 241] width 41 height 83
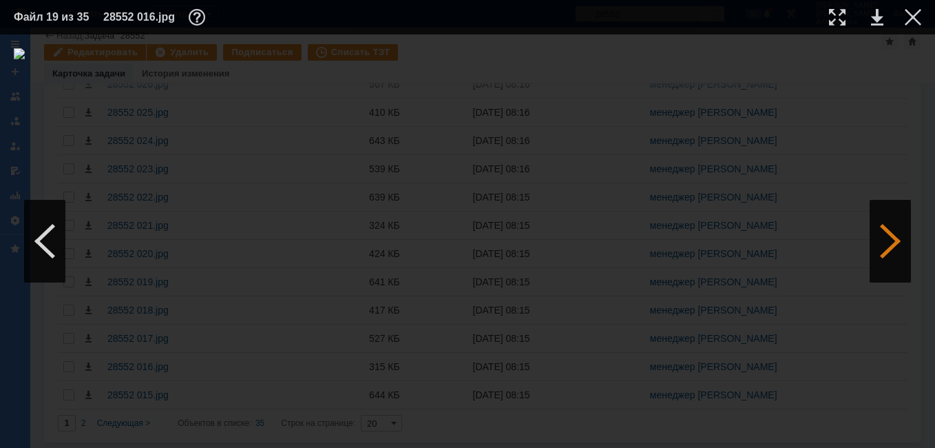
click at [870, 235] on div "ИНФОРМАЦИЯ О ФАЙЛЕ Имя файла: 28552 016.jpg Размер: 315.18КБ Дата создания: [DA…" at bounding box center [467, 240] width 935 height 413
drag, startPoint x: 870, startPoint y: 235, endPoint x: 896, endPoint y: 249, distance: 29.9
click at [897, 249] on div at bounding box center [890, 241] width 41 height 83
click at [871, 21] on td at bounding box center [865, 17] width 38 height 21
click at [877, 21] on link at bounding box center [877, 17] width 12 height 17
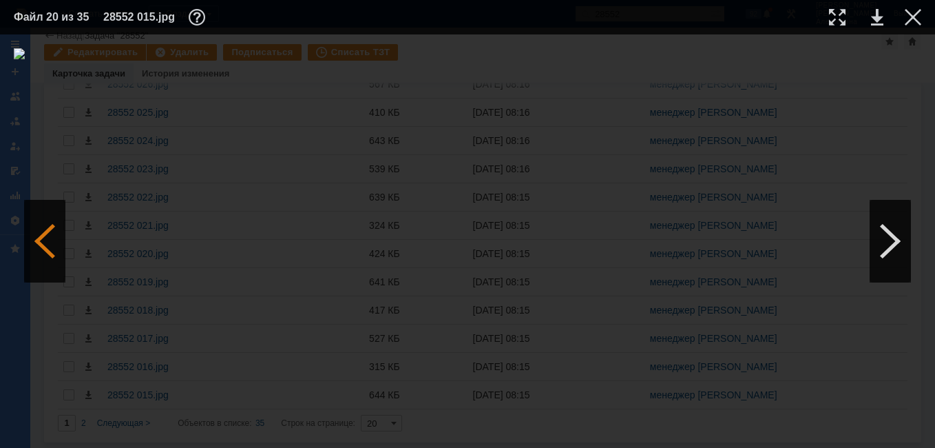
click at [40, 238] on div at bounding box center [44, 241] width 41 height 83
click at [879, 15] on link at bounding box center [877, 17] width 12 height 17
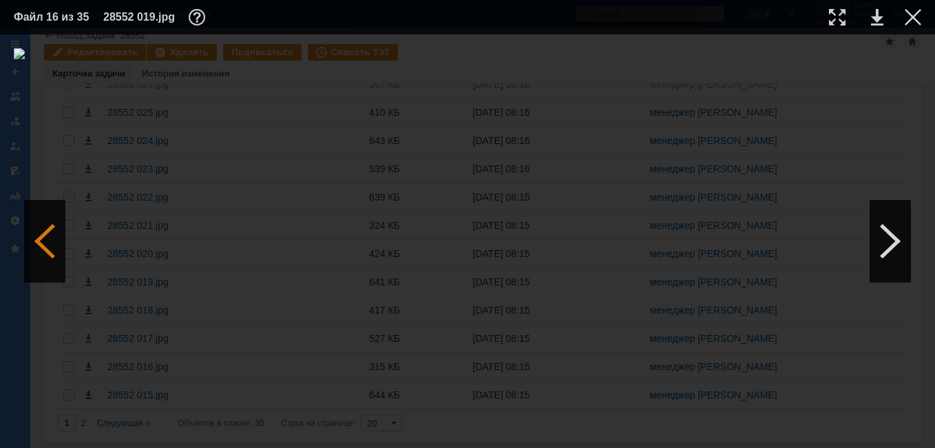
click at [40, 241] on div at bounding box center [44, 241] width 41 height 83
click at [877, 15] on link at bounding box center [877, 17] width 12 height 17
click at [45, 237] on div at bounding box center [44, 241] width 41 height 83
click at [877, 17] on link at bounding box center [877, 17] width 12 height 17
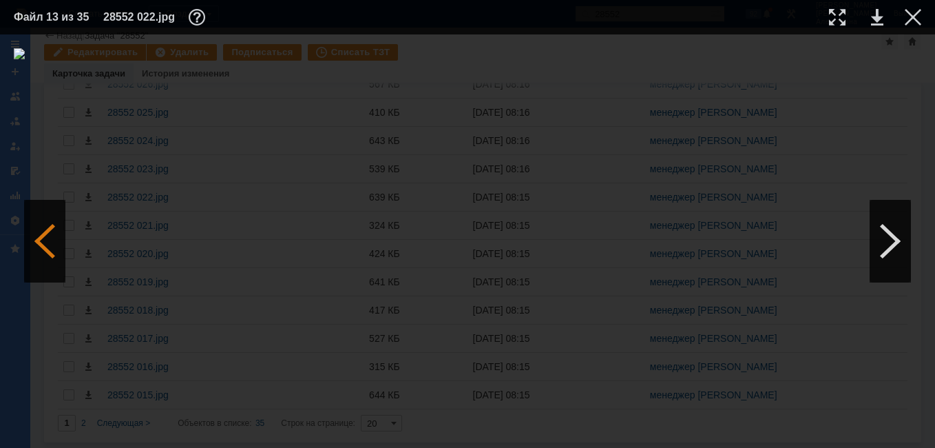
click at [39, 240] on div at bounding box center [44, 241] width 41 height 83
click at [874, 19] on link at bounding box center [877, 17] width 12 height 17
click at [45, 244] on div at bounding box center [44, 241] width 41 height 83
click at [45, 243] on div at bounding box center [44, 241] width 41 height 83
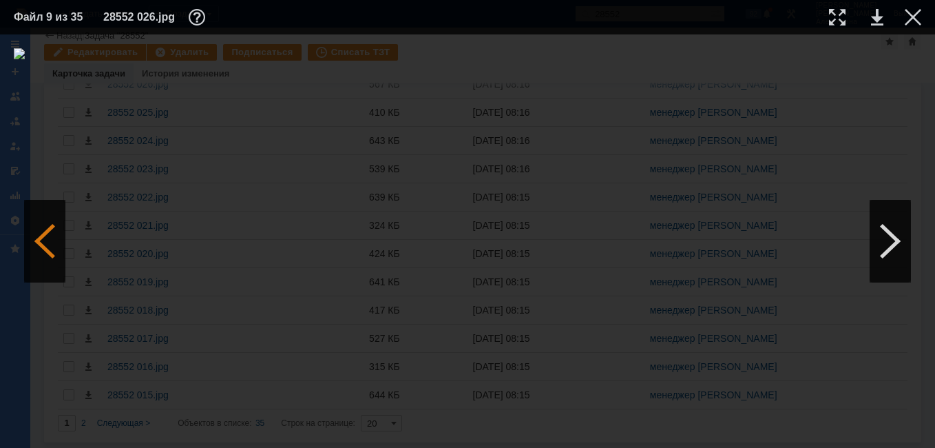
click at [45, 242] on div at bounding box center [44, 241] width 41 height 83
click at [881, 12] on link at bounding box center [877, 17] width 12 height 17
click at [911, 21] on div at bounding box center [913, 17] width 17 height 17
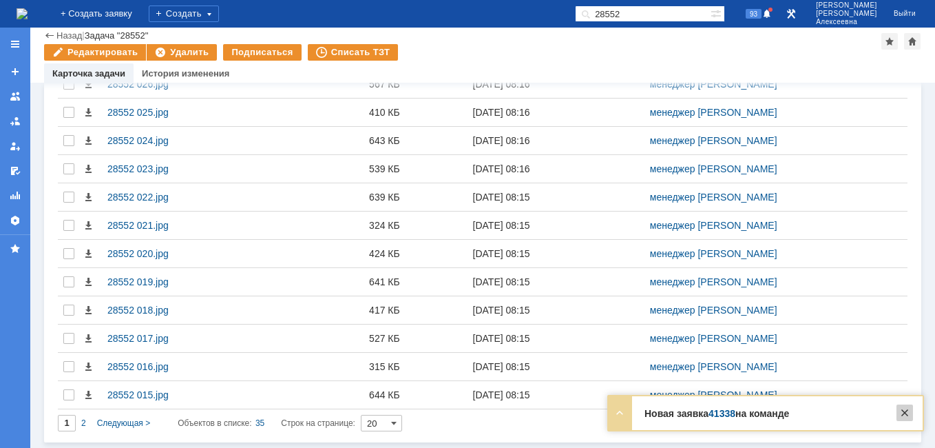
click at [906, 412] on div at bounding box center [905, 412] width 17 height 17
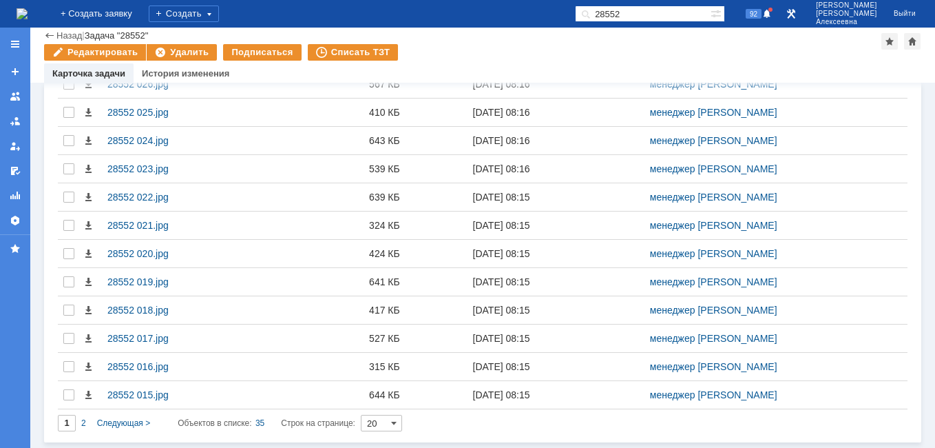
click at [28, 12] on img at bounding box center [22, 13] width 11 height 11
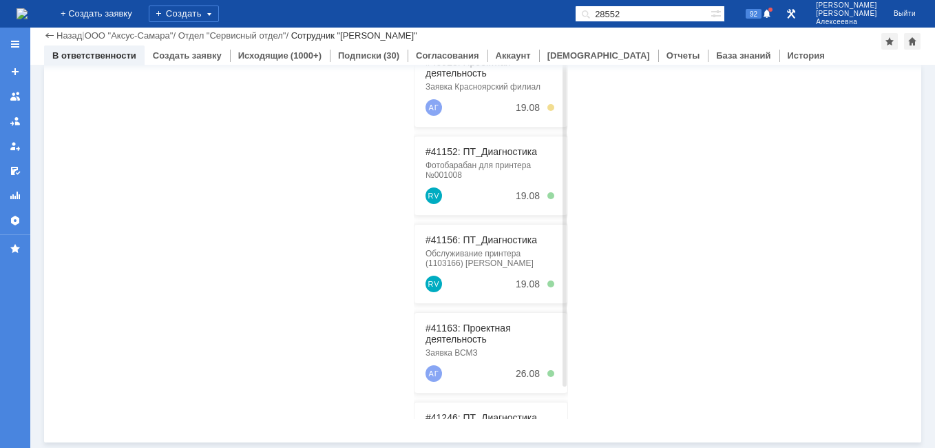
scroll to position [149, 0]
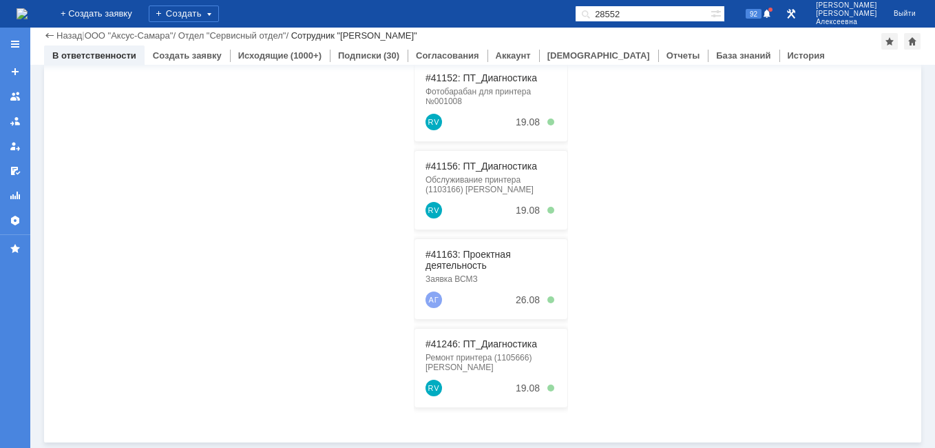
drag, startPoint x: 671, startPoint y: 8, endPoint x: 600, endPoint y: 1, distance: 71.3
click at [608, 1] on div "На домашнюю + Создать заявку Создать 28552 92 [PERSON_NAME]" at bounding box center [467, 14] width 935 height 28
type input "41152"
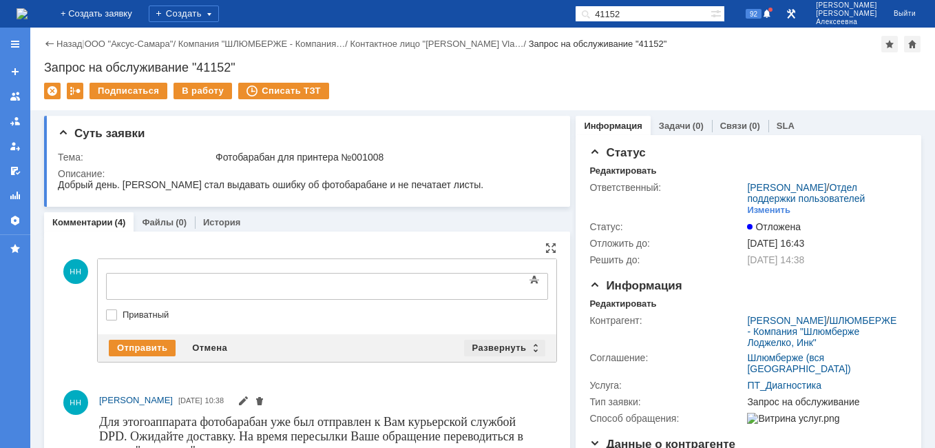
click at [526, 346] on div "Развернуть" at bounding box center [505, 348] width 82 height 17
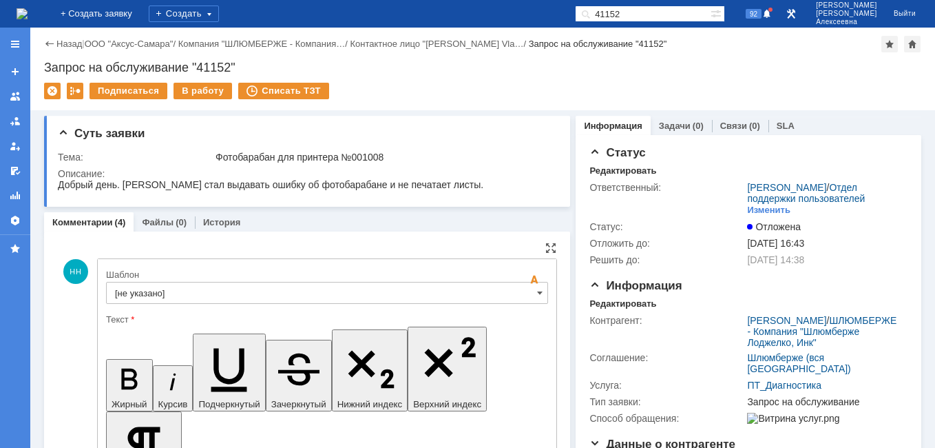
click at [529, 295] on input "[не указано]" at bounding box center [327, 293] width 442 height 22
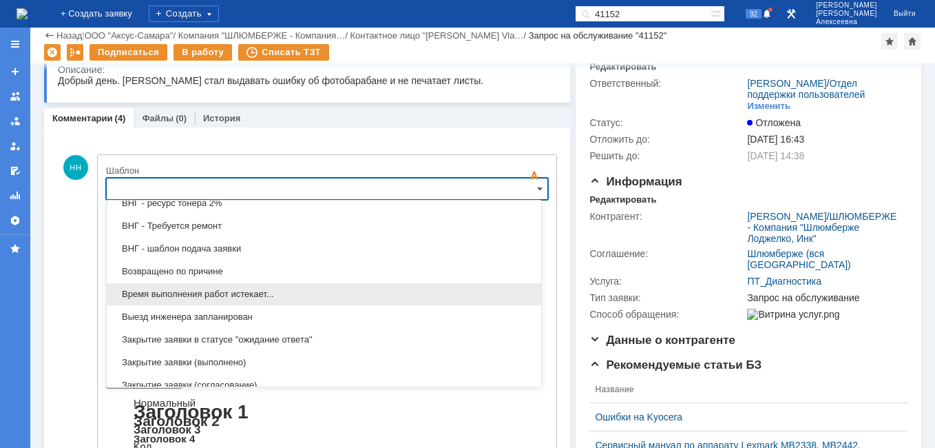
scroll to position [542, 0]
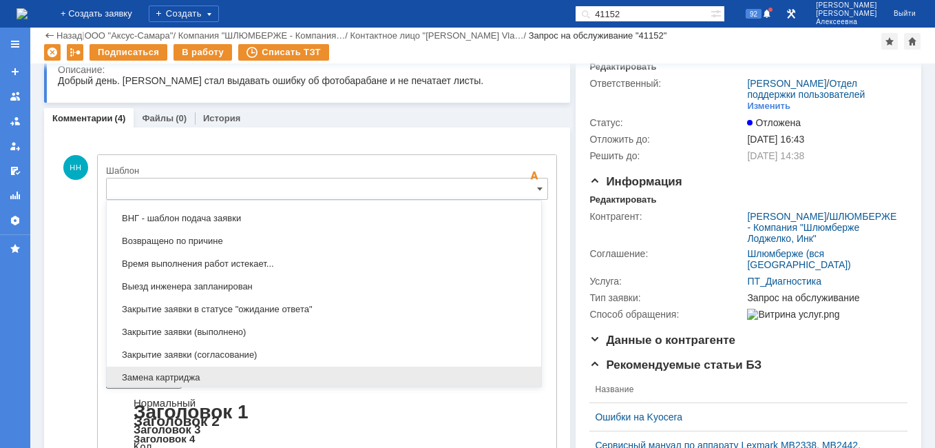
click at [178, 373] on span "Замена картриджа" at bounding box center [324, 377] width 418 height 11
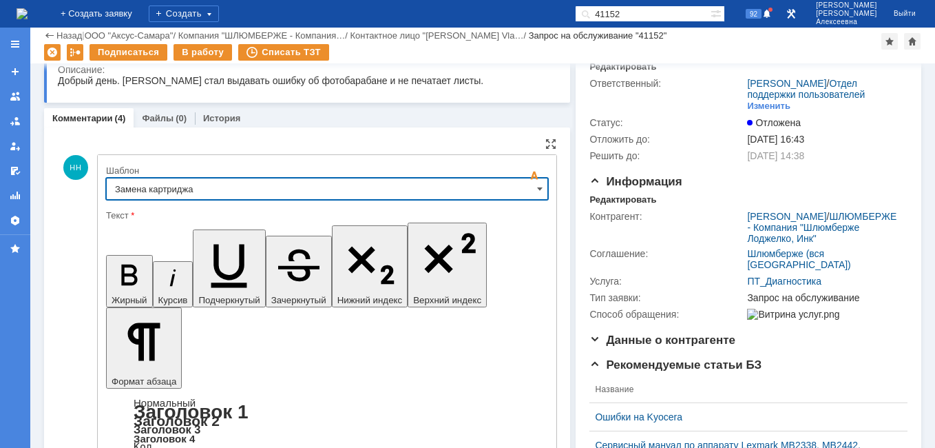
type input "Замена картриджа"
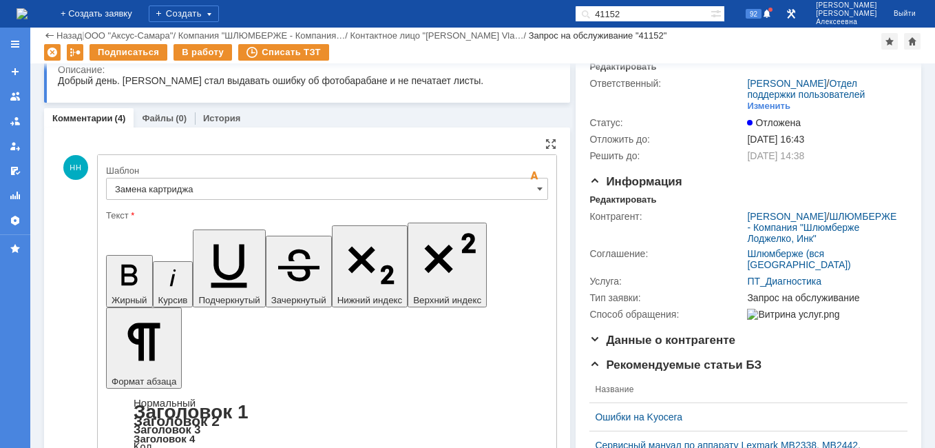
drag, startPoint x: 481, startPoint y: 3401, endPoint x: 129, endPoint y: 3389, distance: 351.4
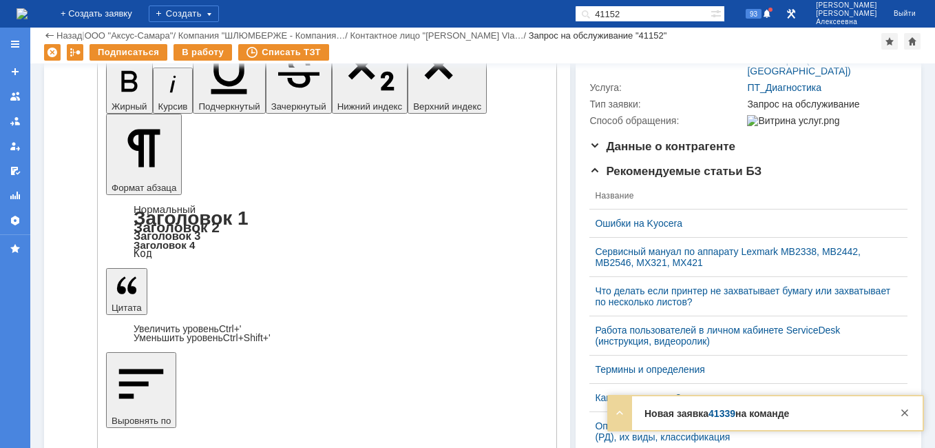
scroll to position [195, 0]
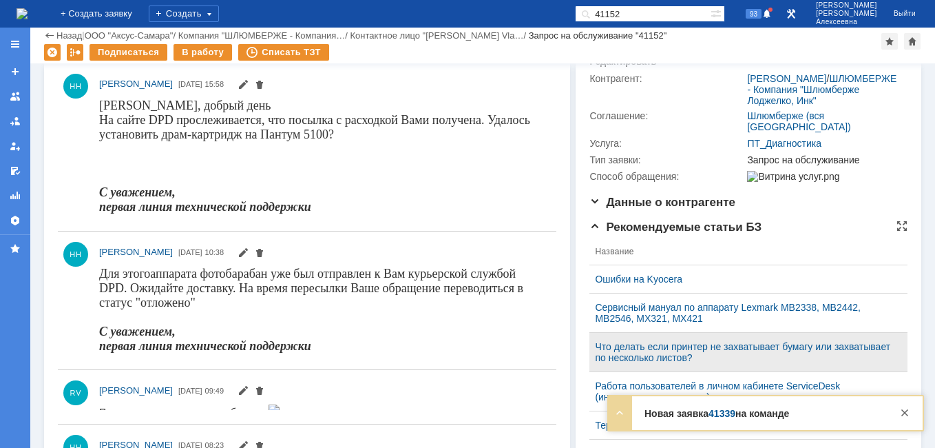
scroll to position [0, 0]
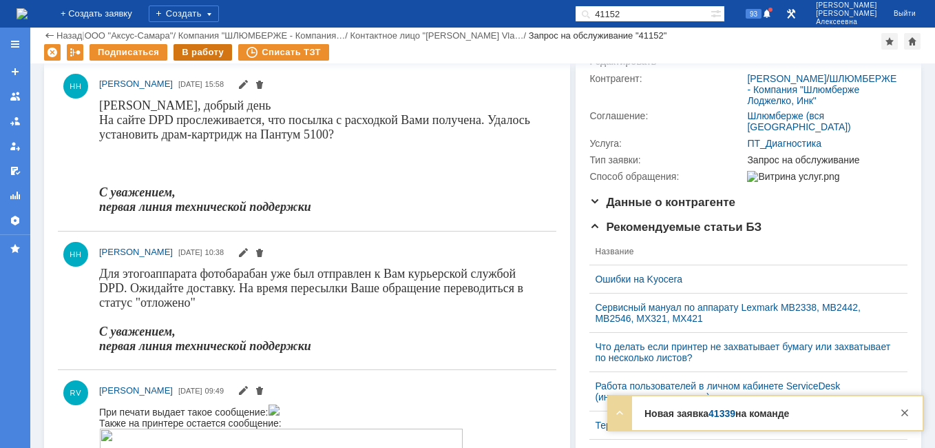
click at [199, 51] on div "В работу" at bounding box center [203, 52] width 59 height 17
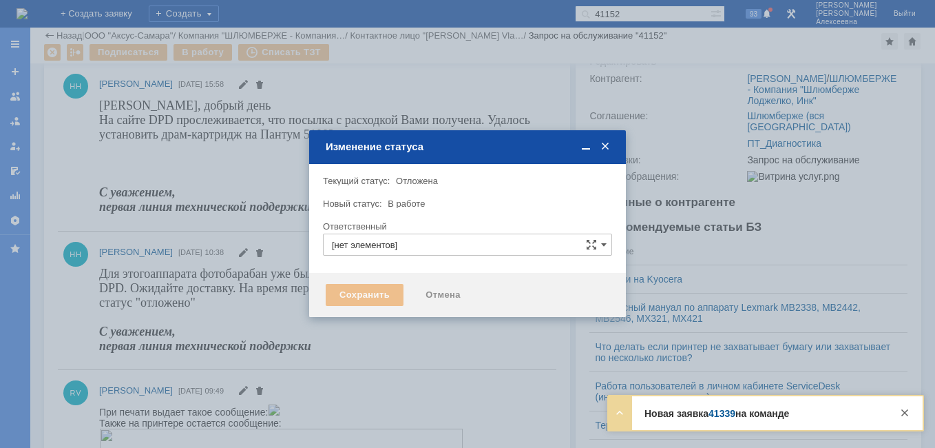
type input "[PERSON_NAME]"
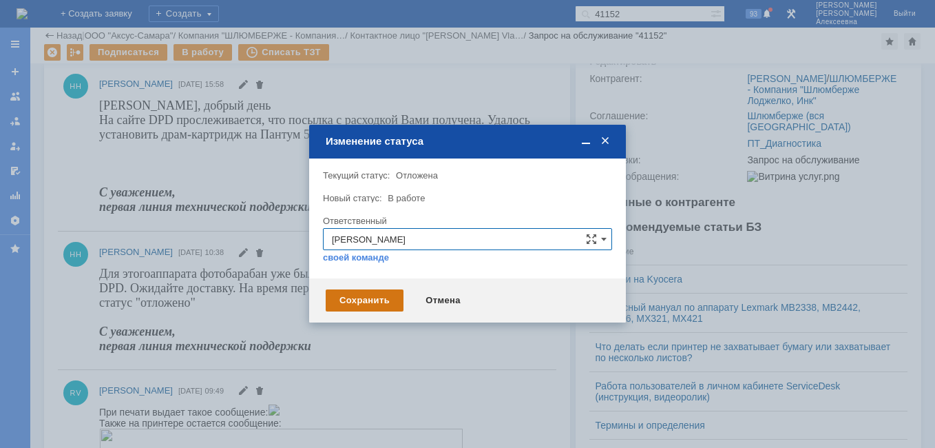
click at [366, 302] on div "Сохранить" at bounding box center [365, 300] width 78 height 22
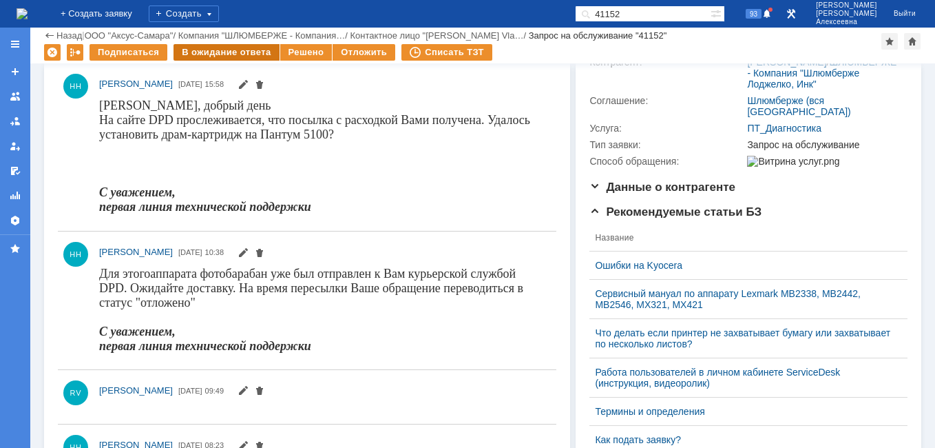
click at [240, 50] on div "В ожидание ответа" at bounding box center [226, 52] width 105 height 17
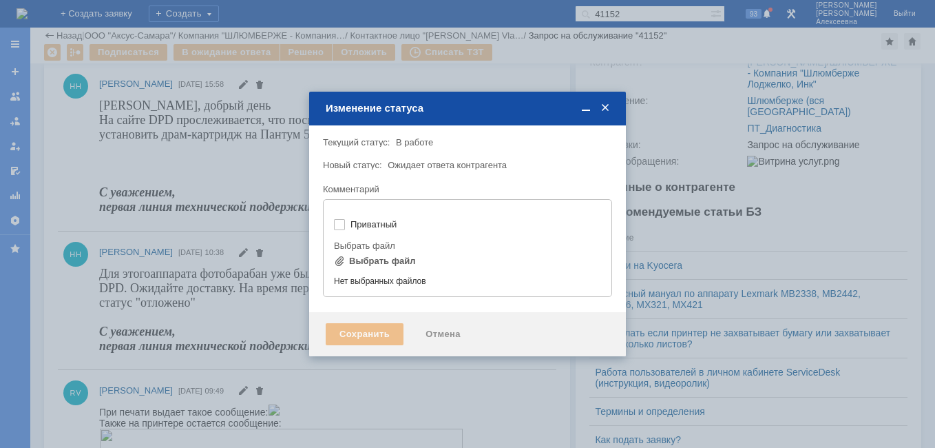
type input "[не указано]"
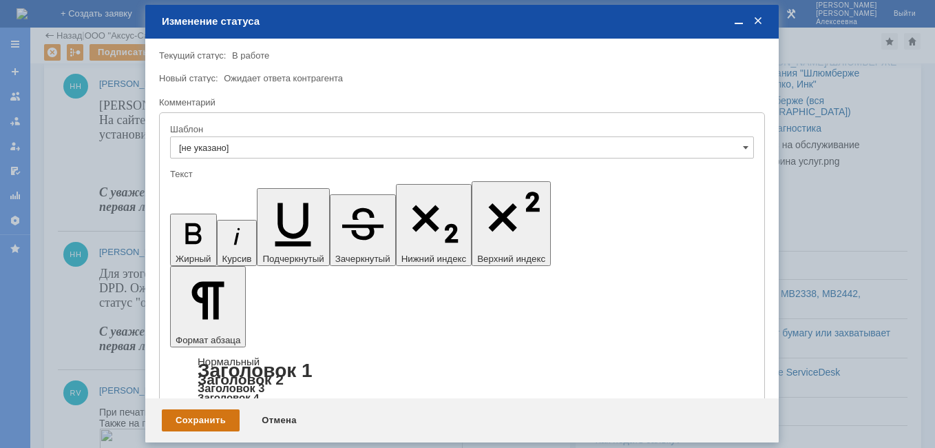
click at [196, 422] on div "Сохранить" at bounding box center [201, 420] width 78 height 22
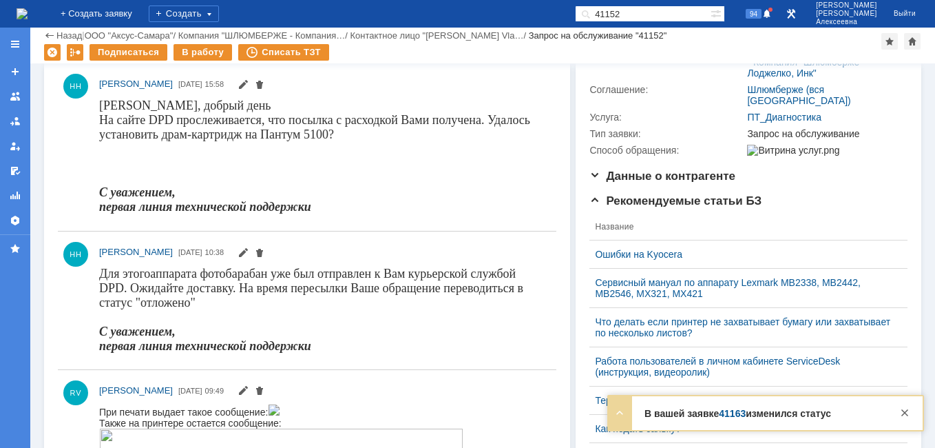
drag, startPoint x: 665, startPoint y: 14, endPoint x: 533, endPoint y: 21, distance: 132.4
click at [532, 19] on div "На домашнюю + Создать заявку Создать 41152 94 [PERSON_NAME]" at bounding box center [467, 14] width 935 height 28
type input "41252"
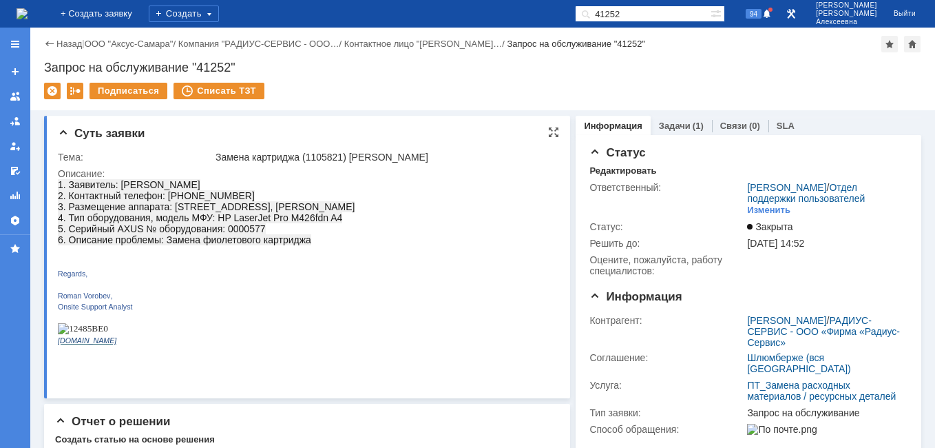
scroll to position [69, 0]
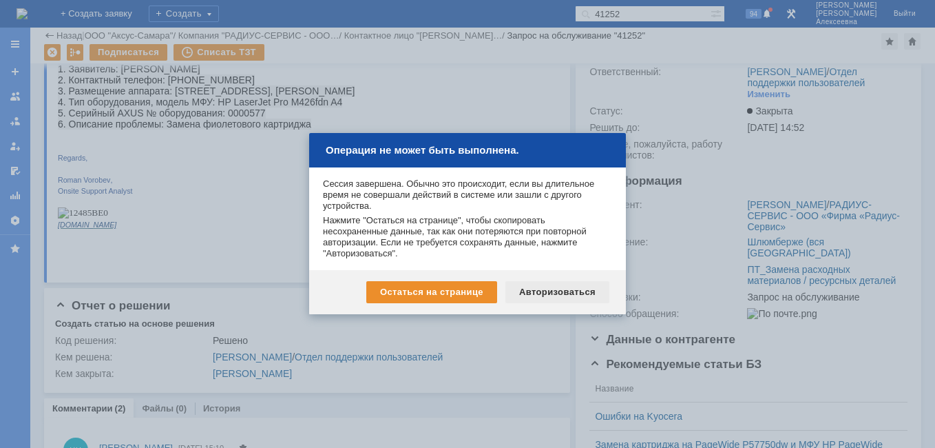
click at [542, 289] on div "Авторизоваться" at bounding box center [558, 292] width 104 height 22
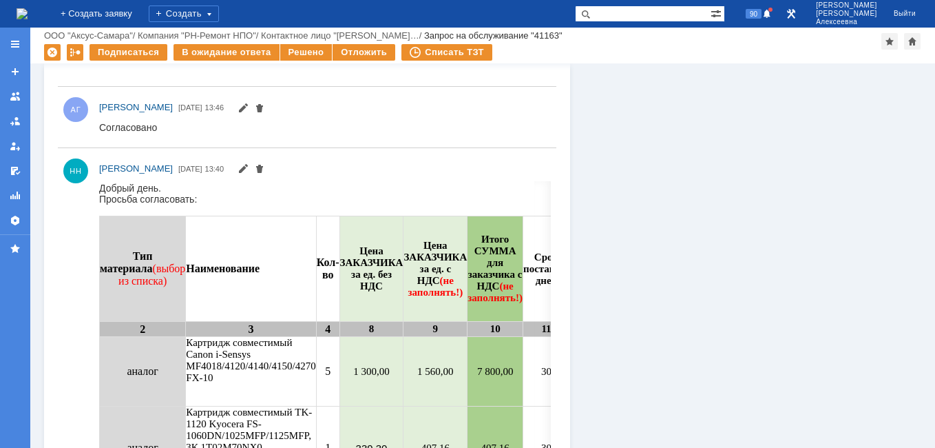
scroll to position [826, 0]
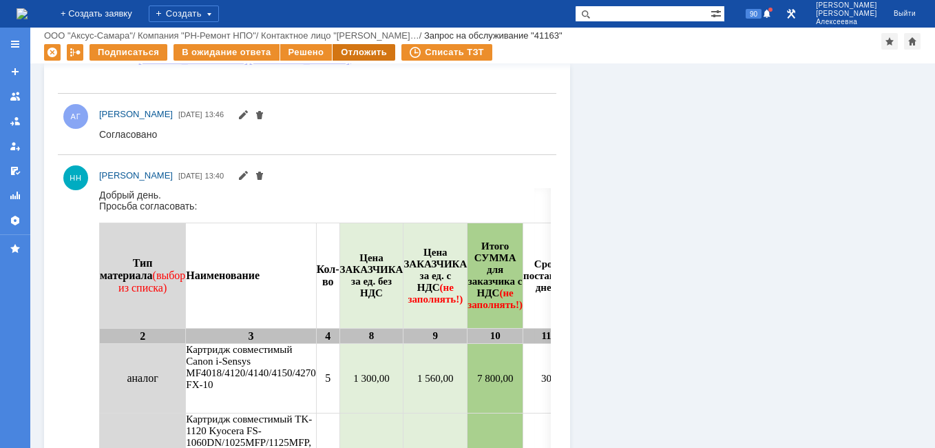
click at [357, 49] on div "Отложить" at bounding box center [364, 52] width 63 height 17
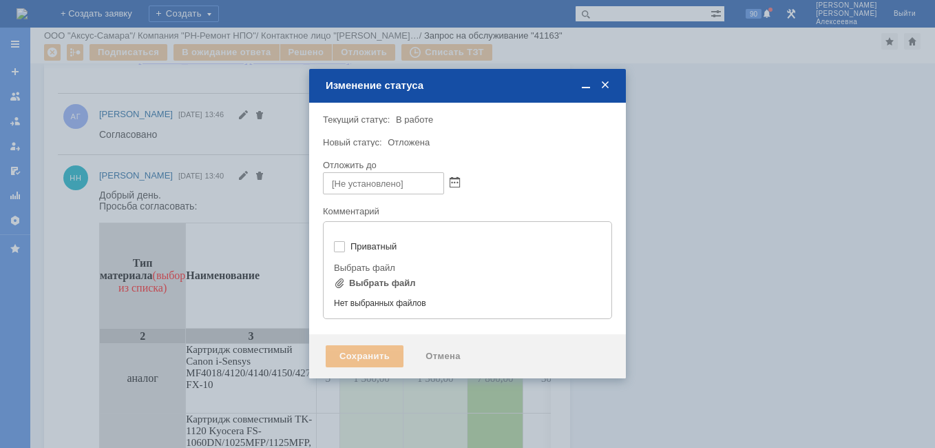
type input "[не указано]"
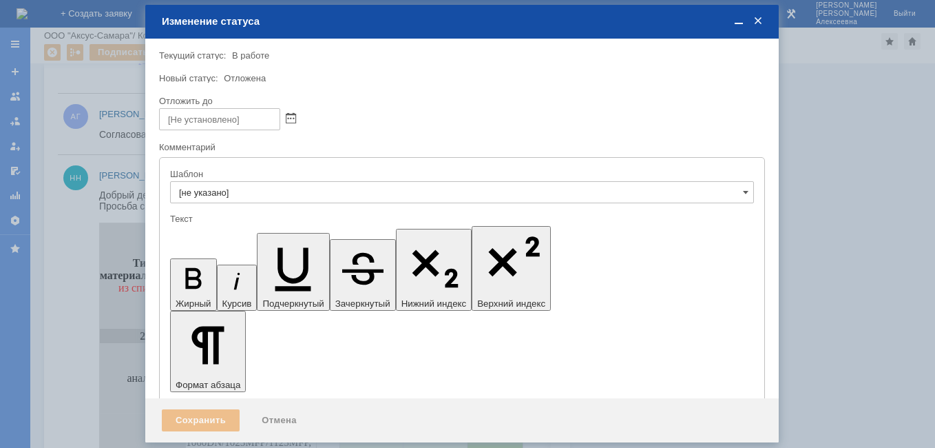
scroll to position [0, 0]
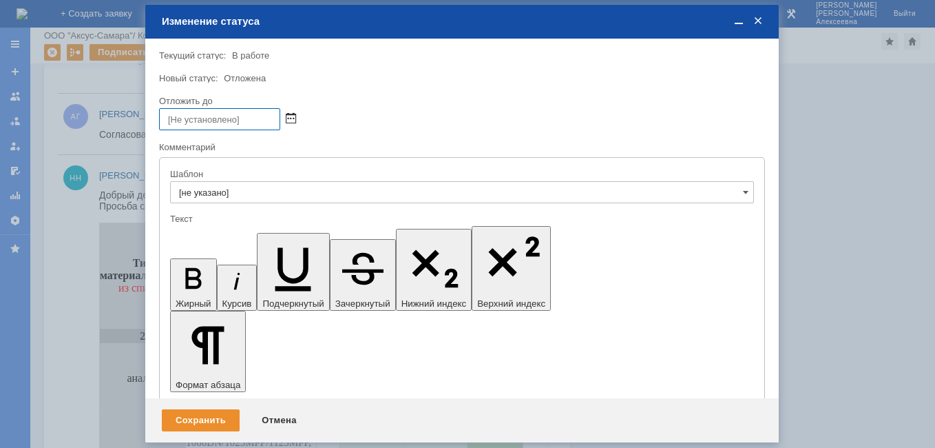
click at [294, 116] on span at bounding box center [291, 119] width 10 height 11
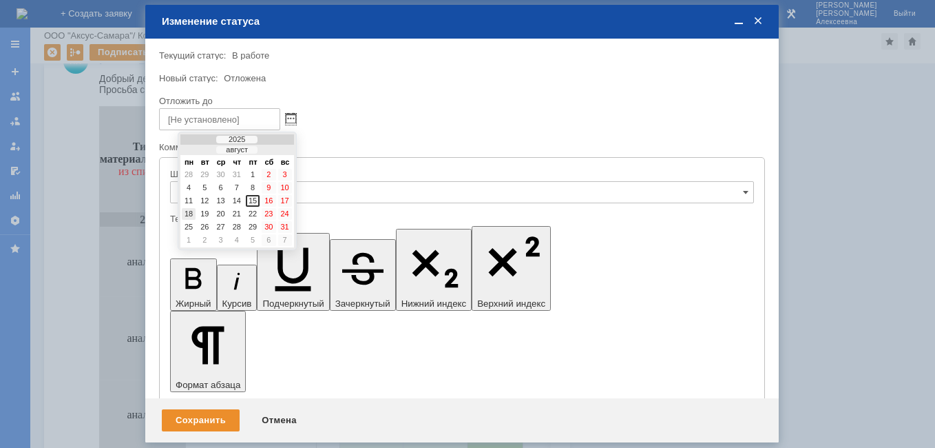
click at [187, 211] on div "18" at bounding box center [189, 214] width 14 height 12
type input "18.08.2025 16:00"
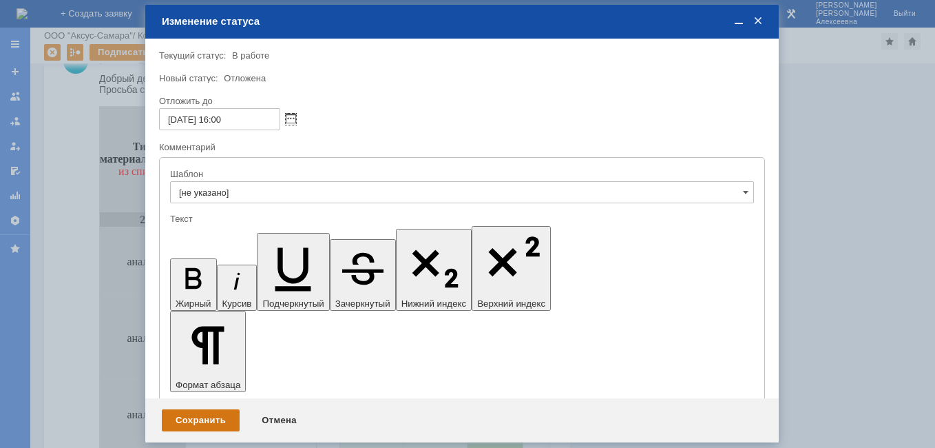
click at [204, 415] on div "Сохранить" at bounding box center [201, 420] width 78 height 22
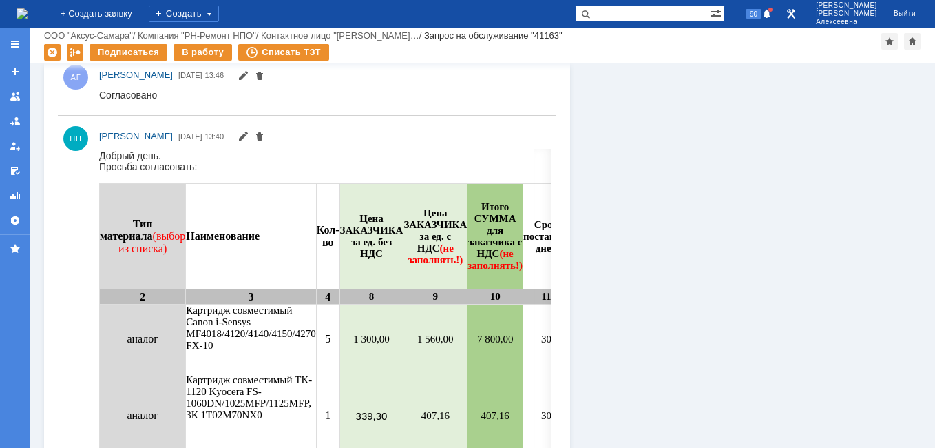
scroll to position [598, 0]
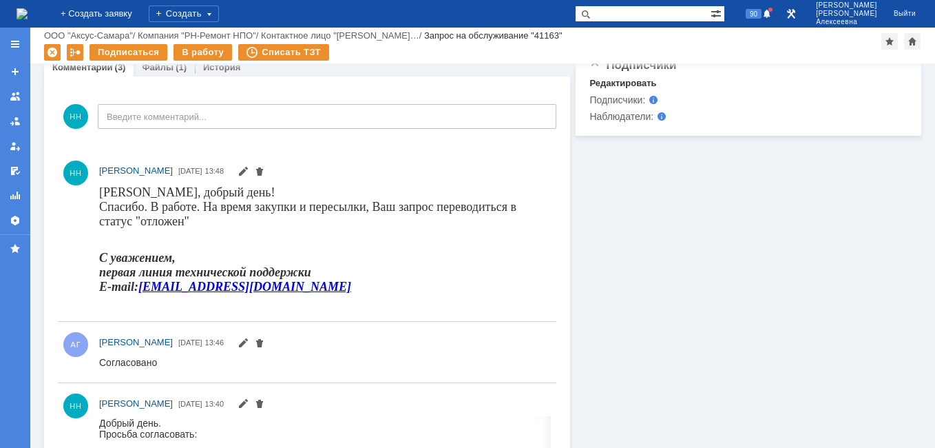
click at [639, 13] on input "text" at bounding box center [643, 14] width 136 height 17
type input "41163"
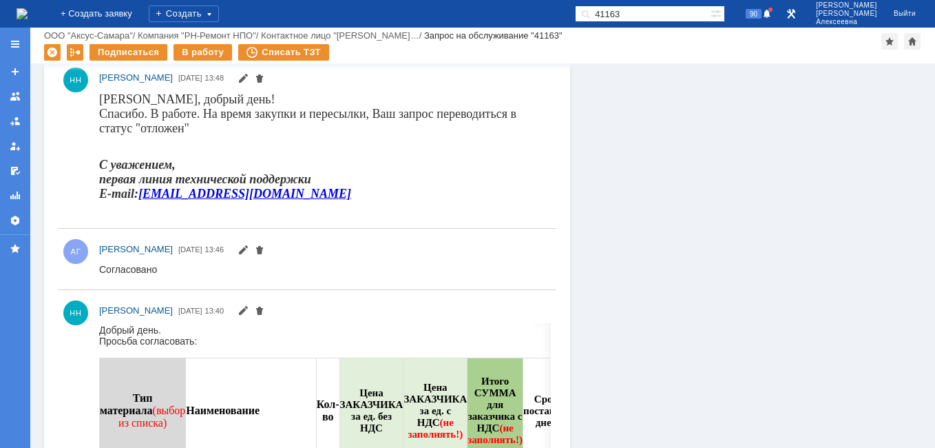
scroll to position [461, 0]
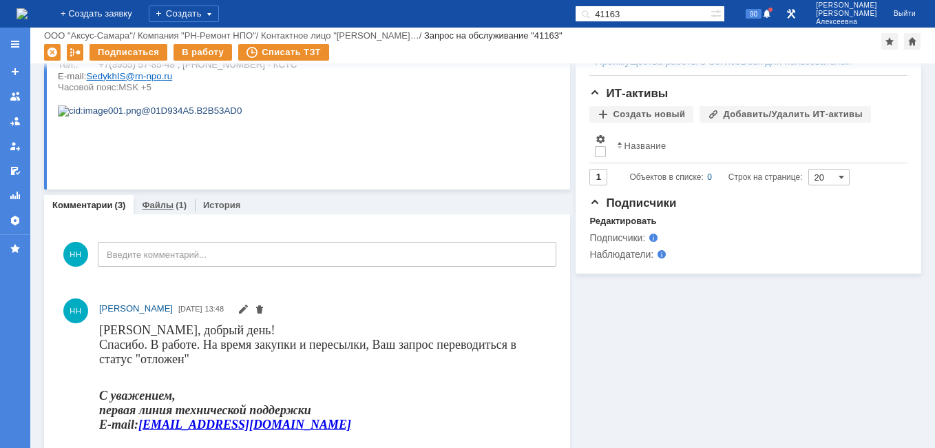
click at [154, 201] on link "Файлы" at bounding box center [158, 205] width 32 height 10
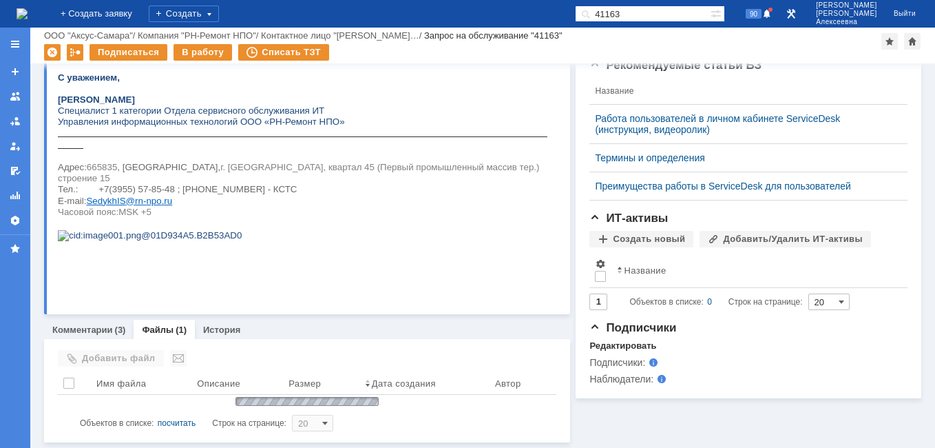
scroll to position [371, 0]
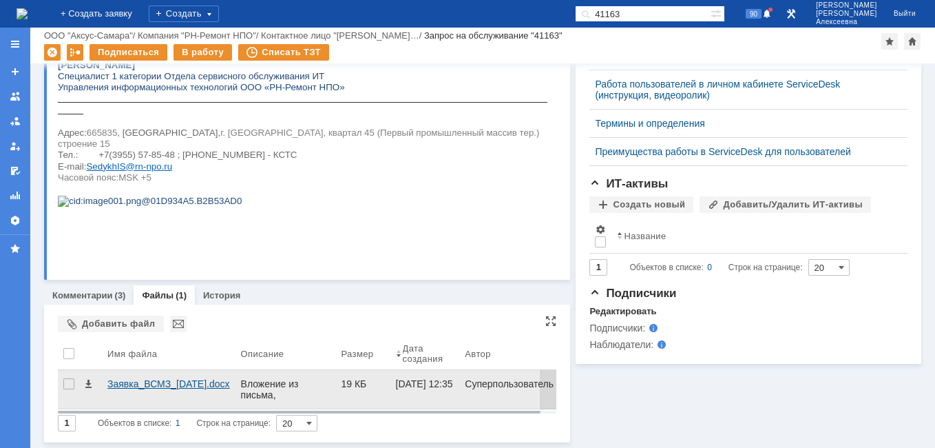
click at [166, 377] on div "Заявка_ВСМЗ_05.08.2025.docx" at bounding box center [169, 389] width 134 height 39
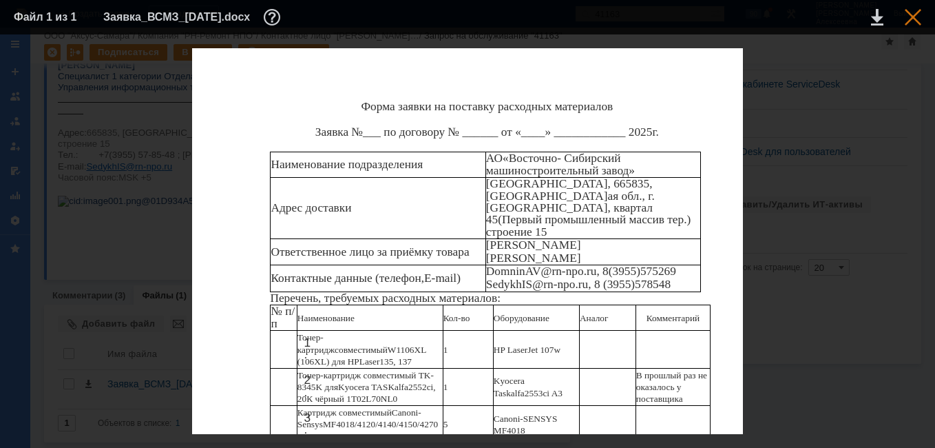
click at [918, 24] on div at bounding box center [913, 17] width 17 height 17
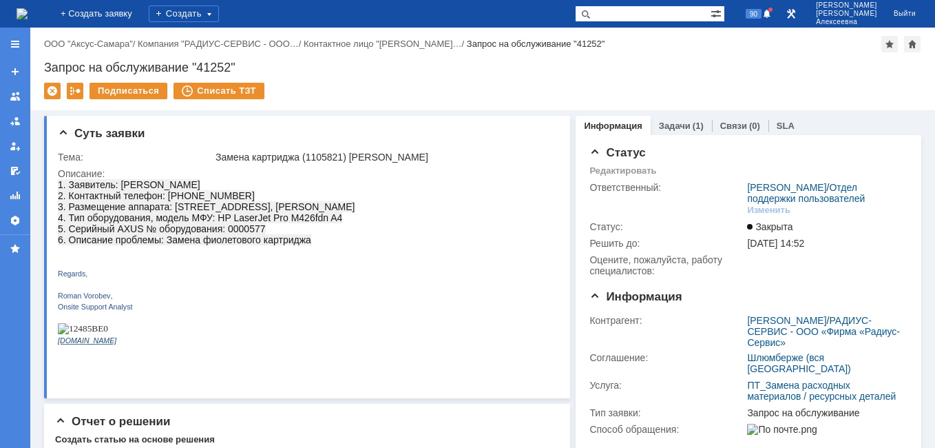
click at [665, 13] on input "text" at bounding box center [643, 14] width 136 height 17
type input "40904"
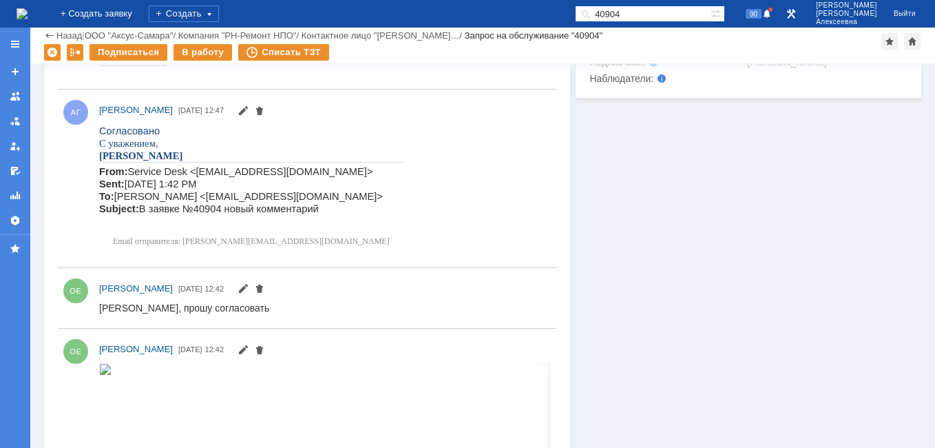
scroll to position [689, 0]
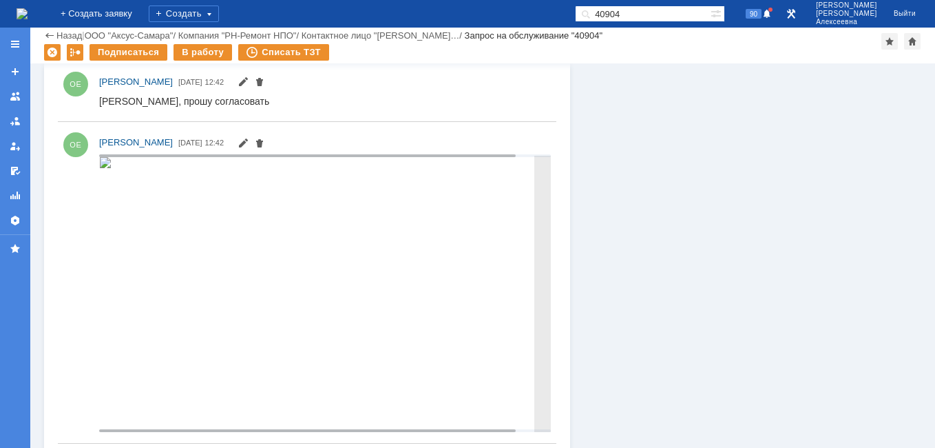
click at [112, 168] on img at bounding box center [105, 162] width 12 height 11
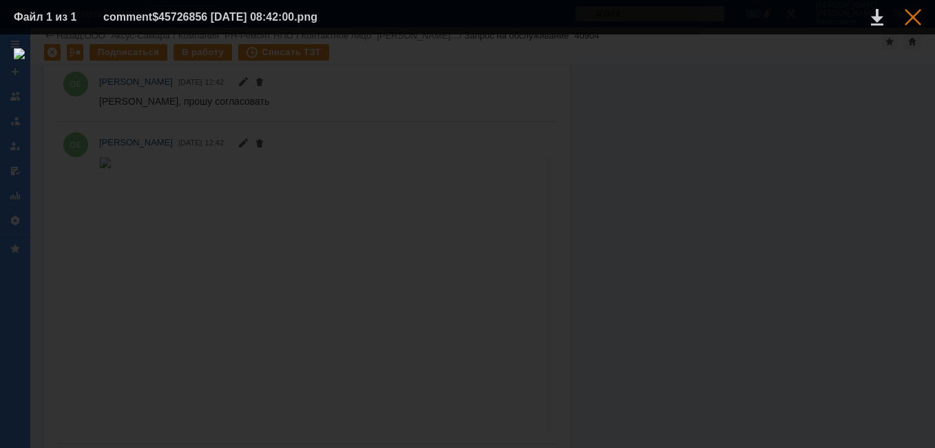
click at [913, 19] on div at bounding box center [913, 17] width 17 height 17
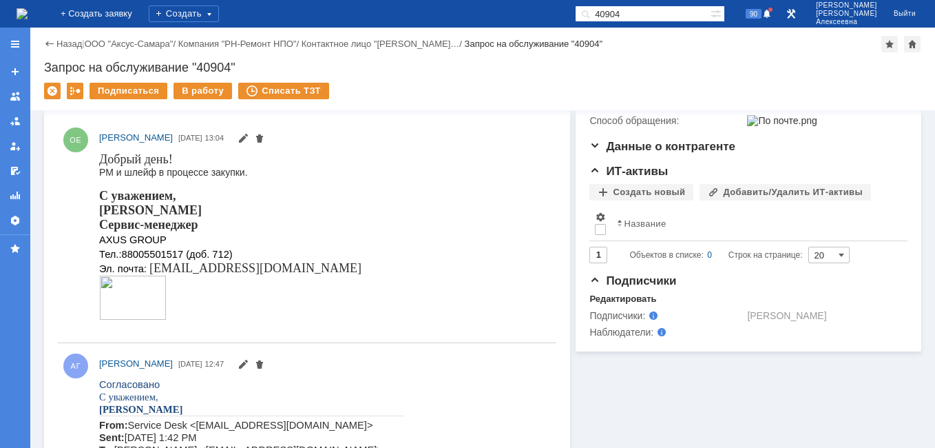
scroll to position [0, 0]
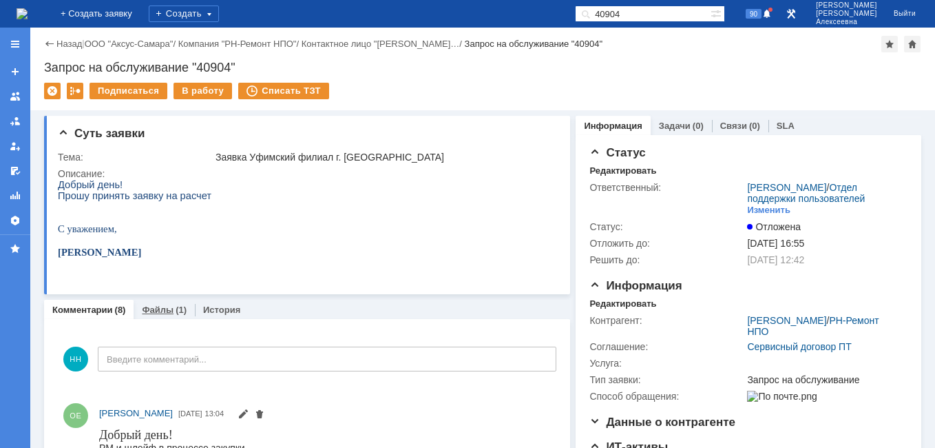
click at [164, 310] on link "Файлы" at bounding box center [158, 309] width 32 height 10
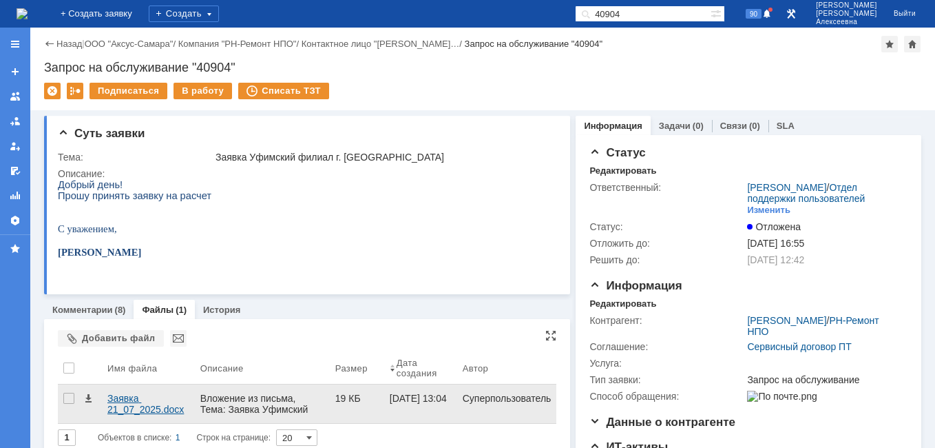
click at [137, 404] on div "Заявка 21_07_2025.docx" at bounding box center [148, 404] width 82 height 22
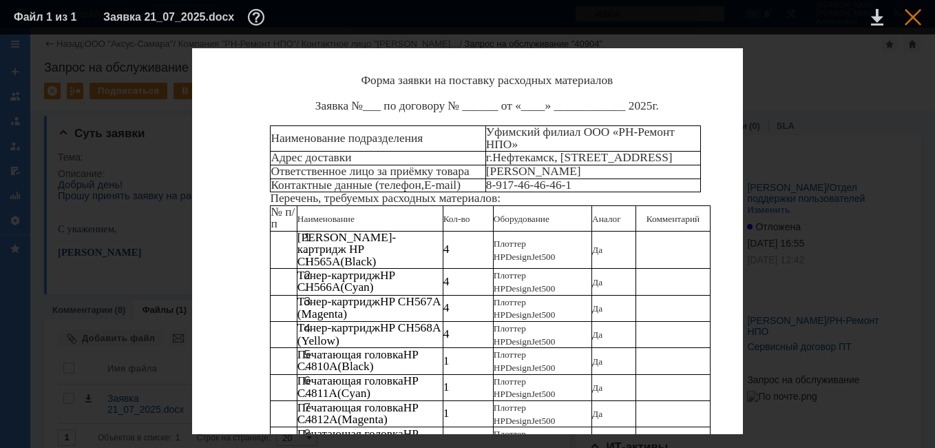
click at [914, 15] on div at bounding box center [913, 17] width 17 height 17
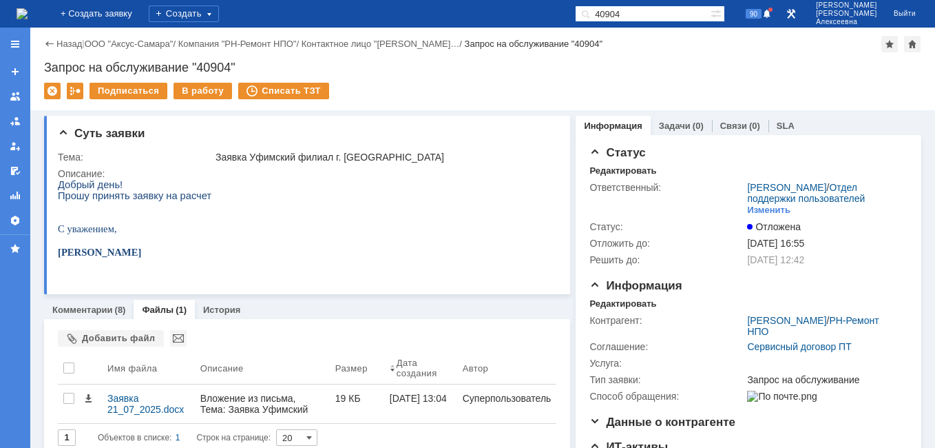
click at [28, 8] on img at bounding box center [22, 13] width 11 height 11
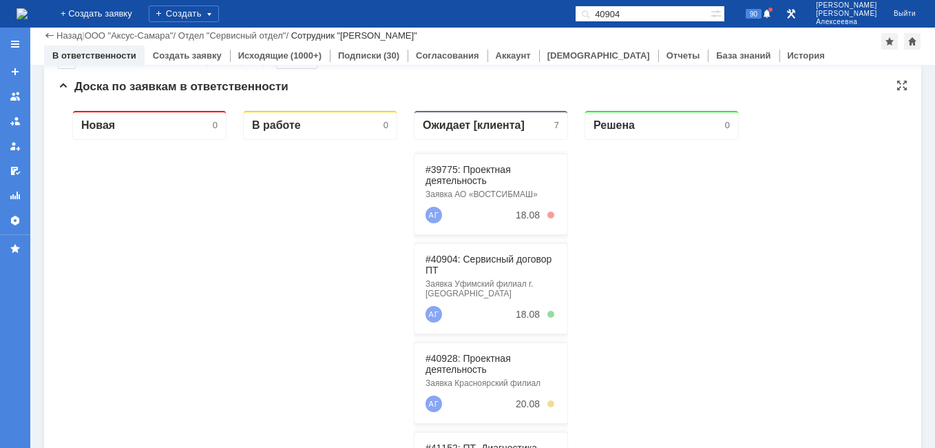
scroll to position [138, 0]
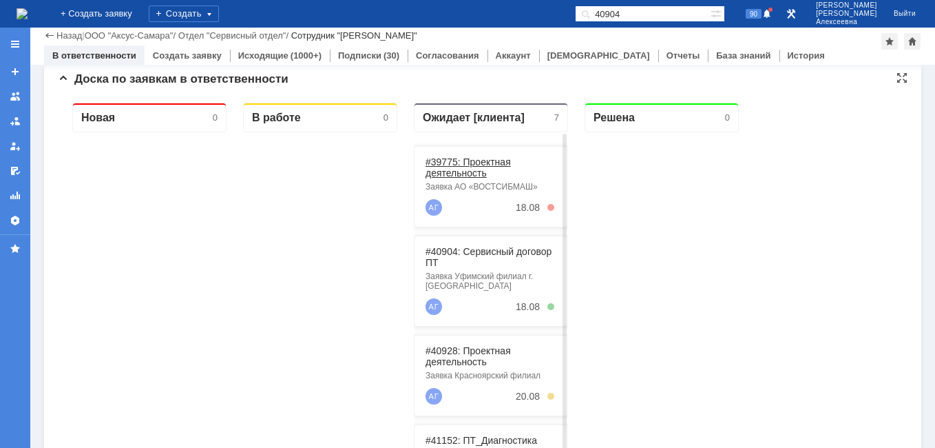
click at [449, 165] on link "#39775: Проектная деятельность" at bounding box center [468, 167] width 85 height 22
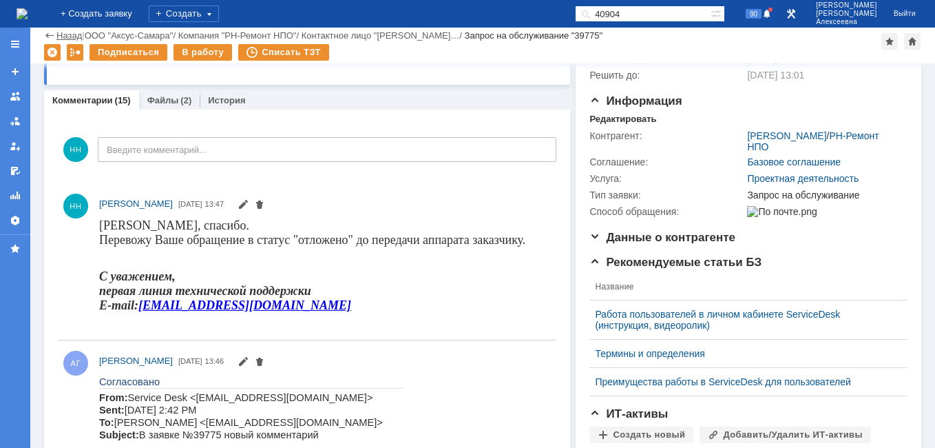
click at [59, 32] on link "Назад" at bounding box center [68, 35] width 25 height 10
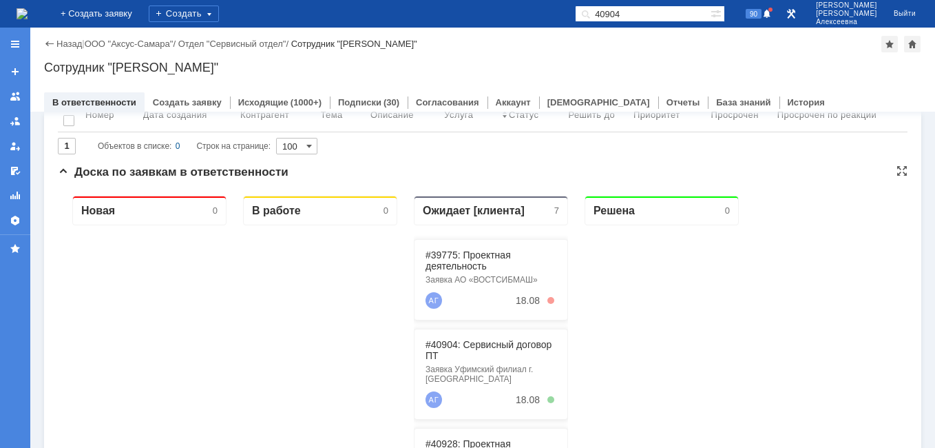
scroll to position [138, 0]
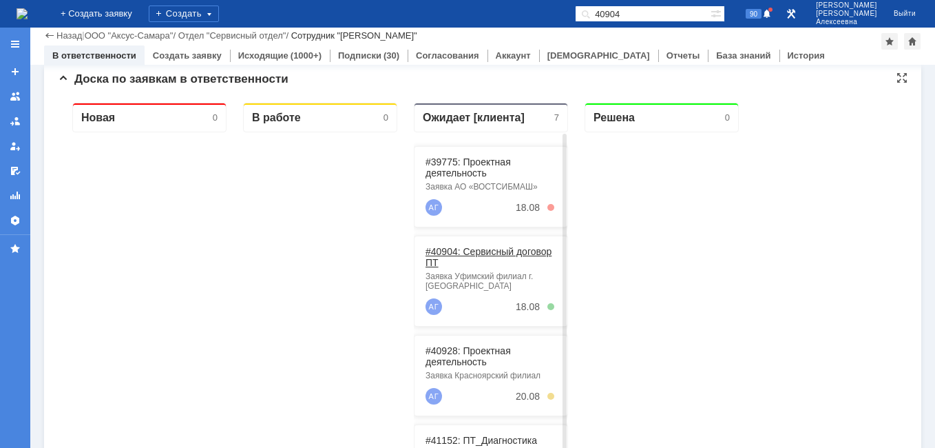
click at [491, 248] on link "#40904: Сервисный договор ПТ" at bounding box center [489, 257] width 126 height 22
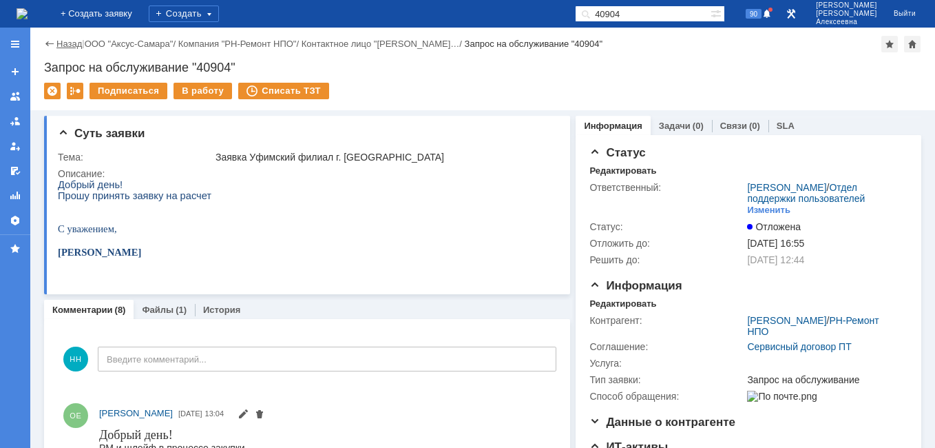
click at [63, 47] on link "Назад" at bounding box center [68, 44] width 25 height 10
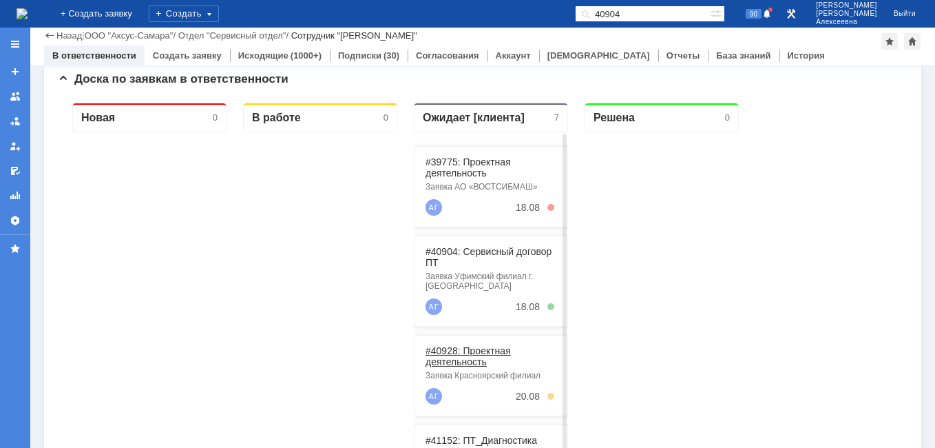
click at [476, 348] on link "#40928: Проектная деятельность" at bounding box center [468, 356] width 85 height 22
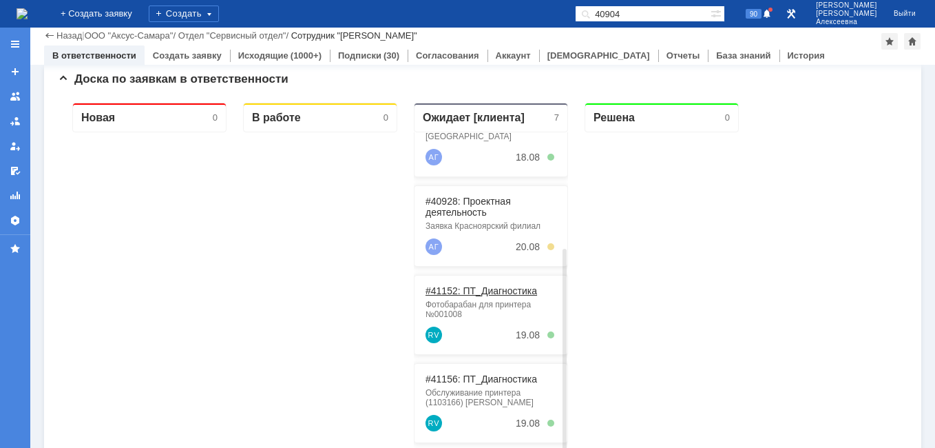
click at [466, 291] on link "#41152: ПТ_Диагностика" at bounding box center [482, 290] width 112 height 11
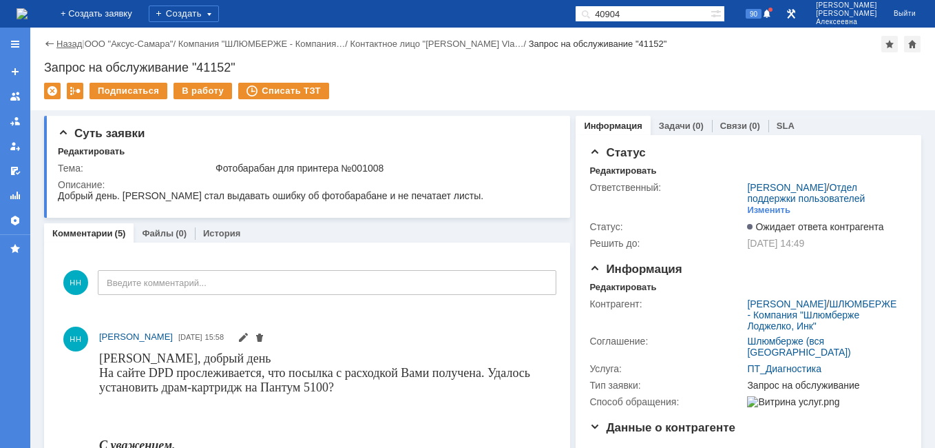
click at [67, 42] on link "Назад" at bounding box center [68, 44] width 25 height 10
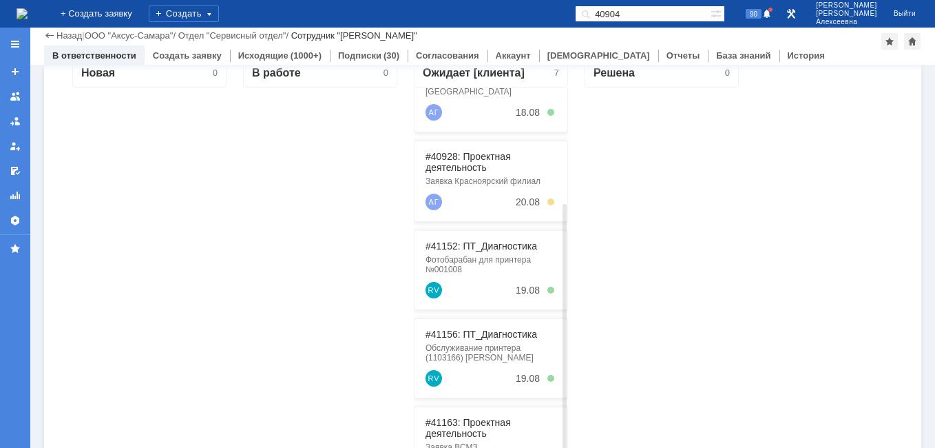
scroll to position [207, 0]
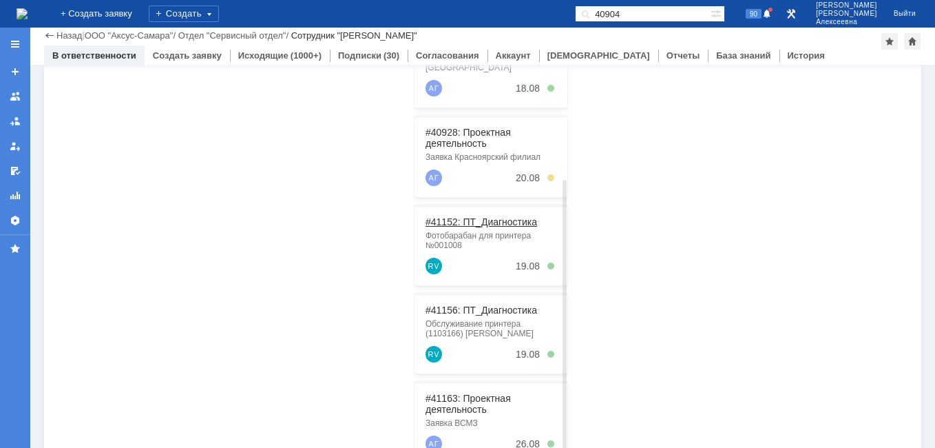
click at [494, 218] on link "#41152: ПТ_Диагностика" at bounding box center [482, 221] width 112 height 11
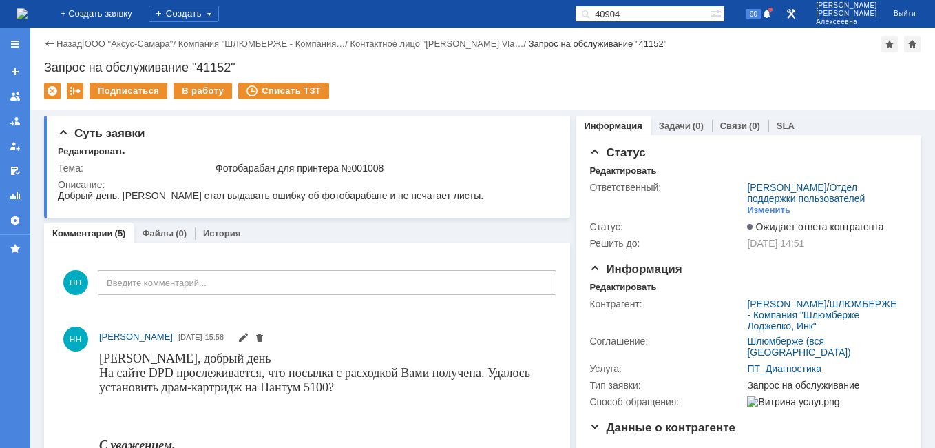
click at [62, 39] on link "Назад" at bounding box center [68, 44] width 25 height 10
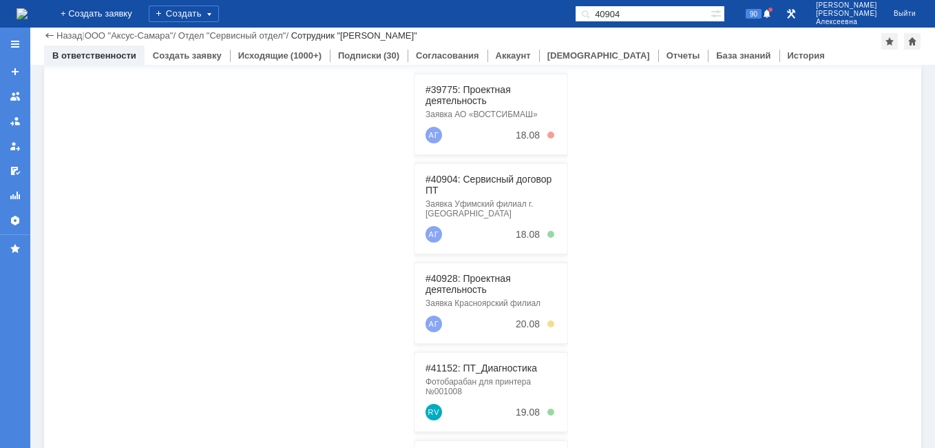
scroll to position [275, 0]
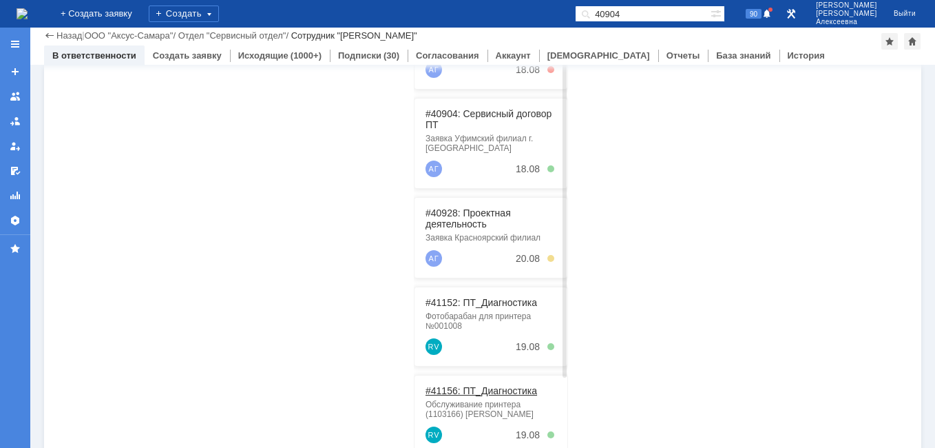
click at [478, 390] on link "#41156: ПТ_Диагностика" at bounding box center [482, 390] width 112 height 11
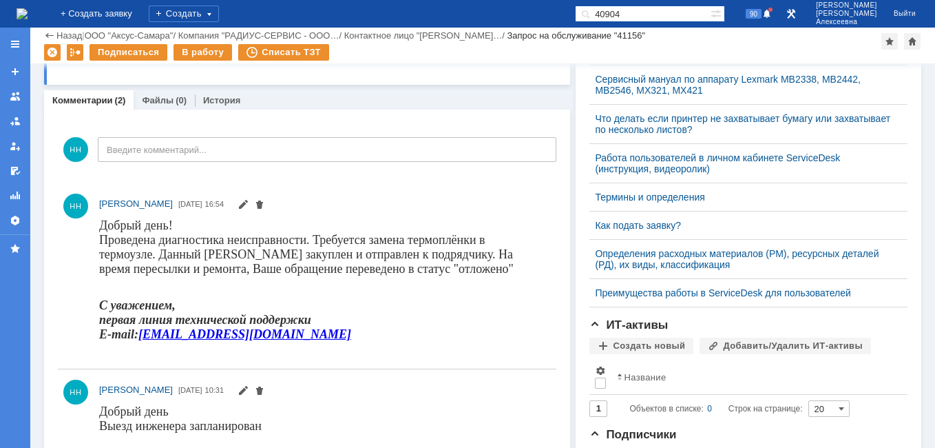
scroll to position [413, 0]
